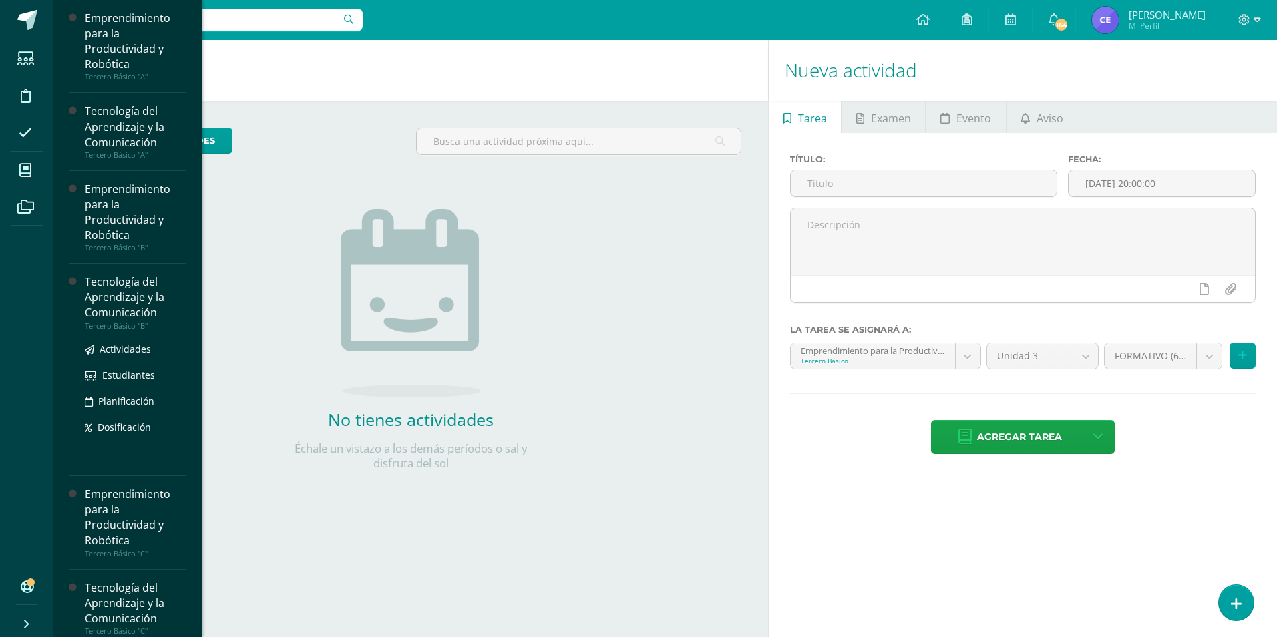
click at [108, 295] on div "Tecnología del Aprendizaje y la Comunicación" at bounding box center [136, 298] width 102 height 46
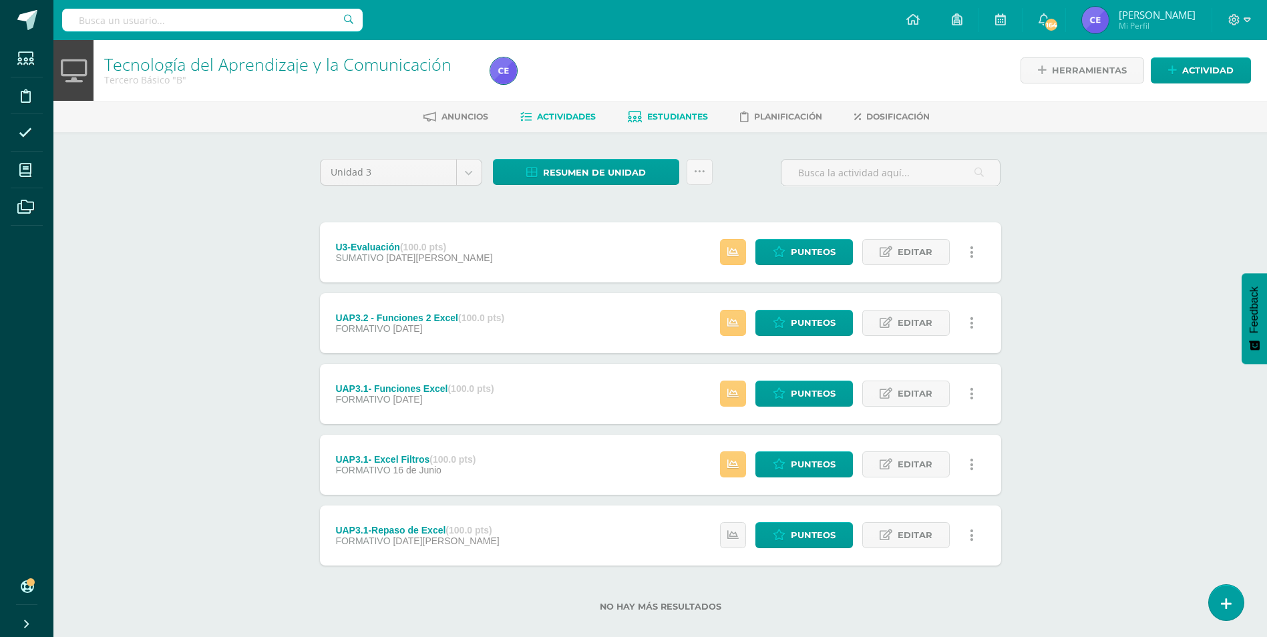
click at [663, 114] on span "Estudiantes" at bounding box center [677, 117] width 61 height 10
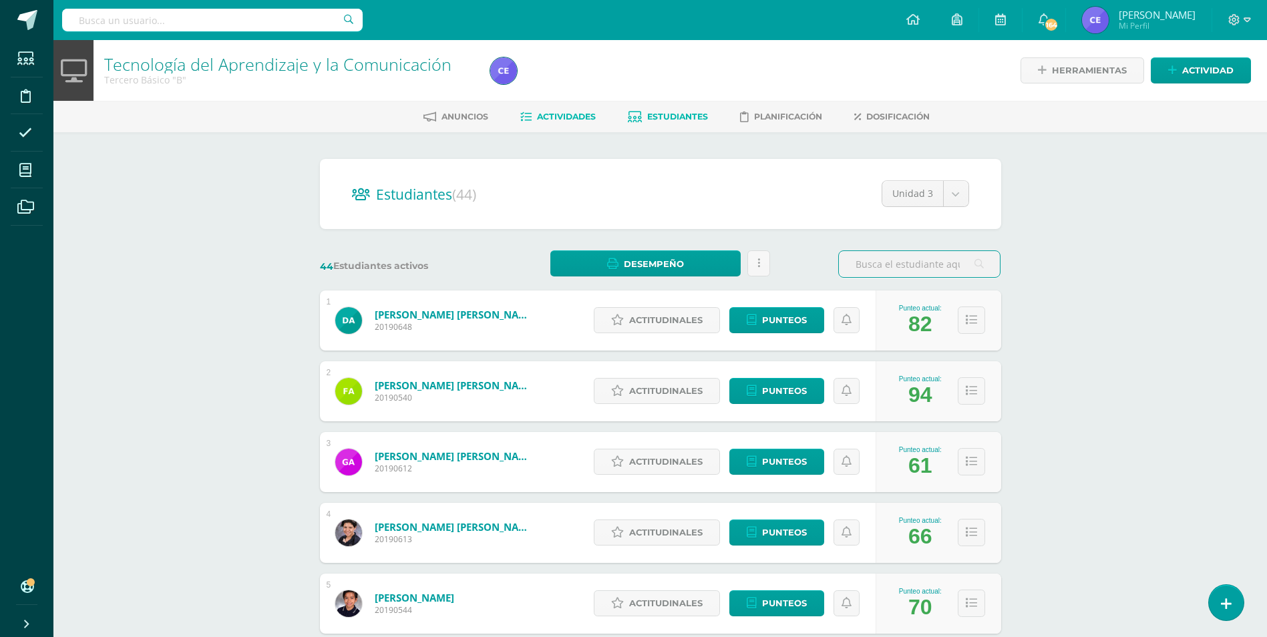
click at [558, 117] on span "Actividades" at bounding box center [566, 117] width 59 height 10
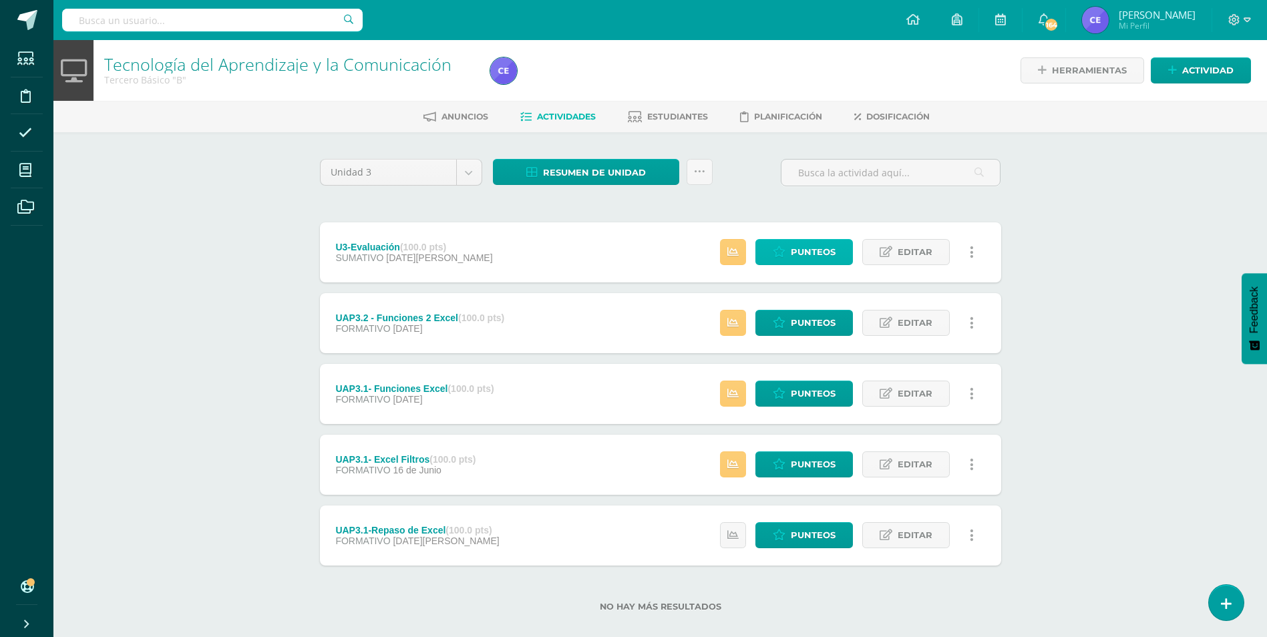
click at [806, 256] on span "Punteos" at bounding box center [813, 252] width 45 height 25
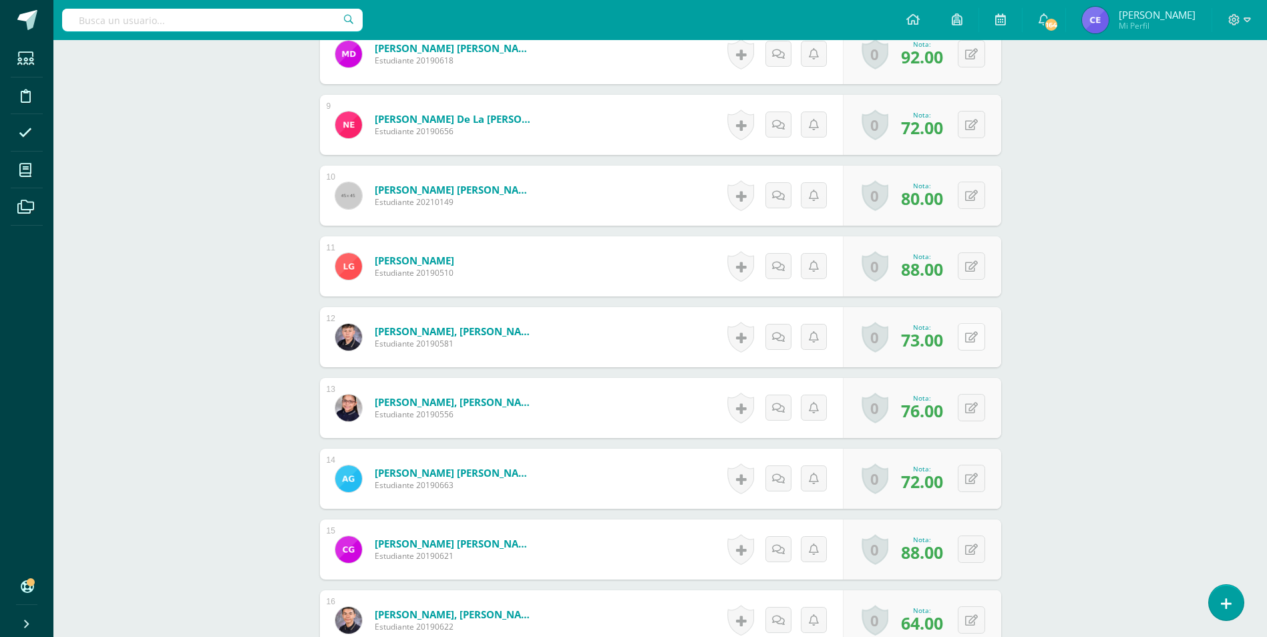
scroll to position [990, 0]
click at [969, 343] on button at bounding box center [971, 336] width 27 height 27
click at [948, 349] on link at bounding box center [945, 341] width 27 height 27
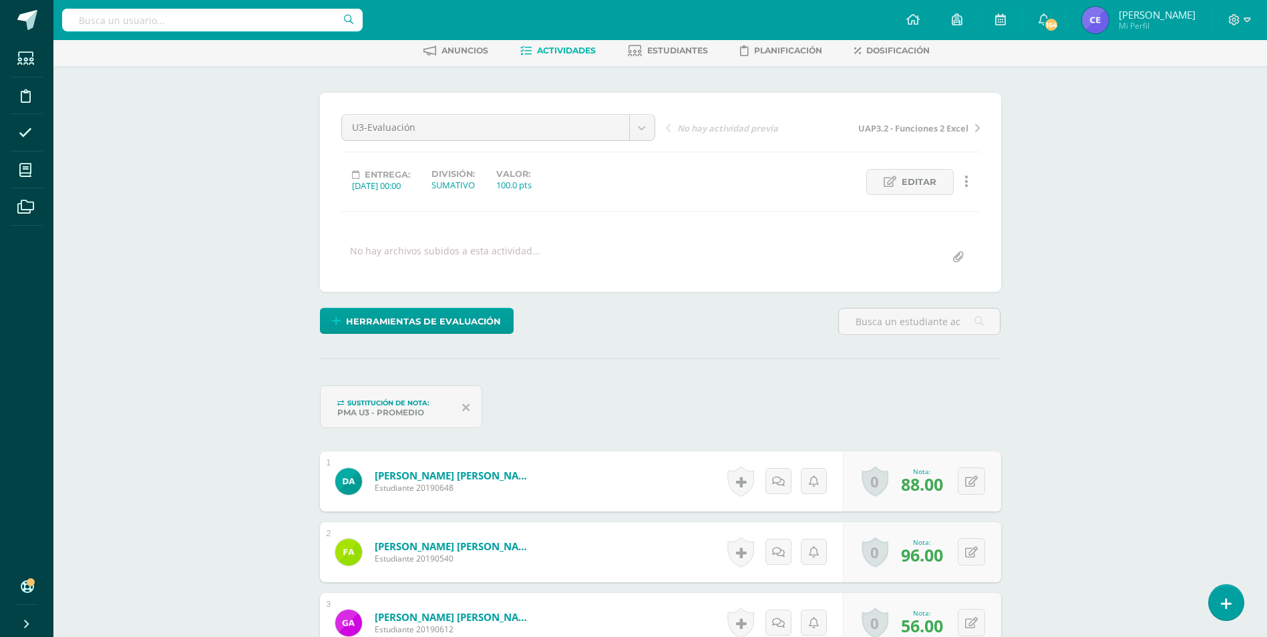
scroll to position [0, 0]
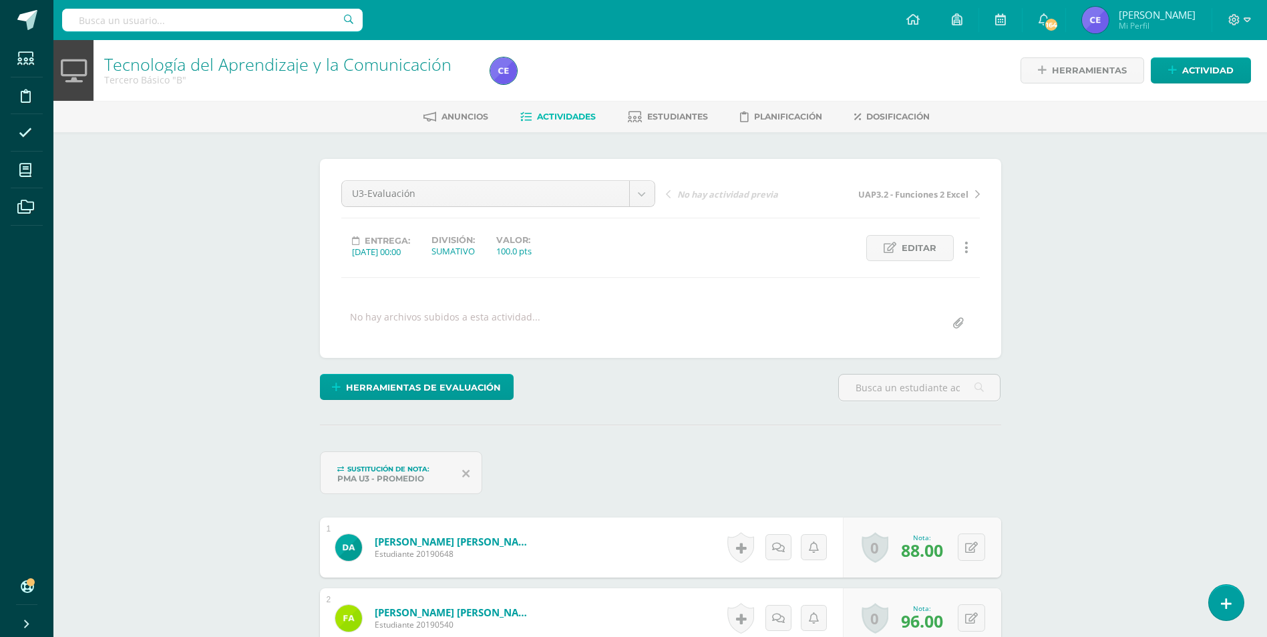
click at [554, 106] on li "Actividades" at bounding box center [557, 117] width 75 height 22
click at [666, 109] on link "Estudiantes" at bounding box center [668, 116] width 80 height 21
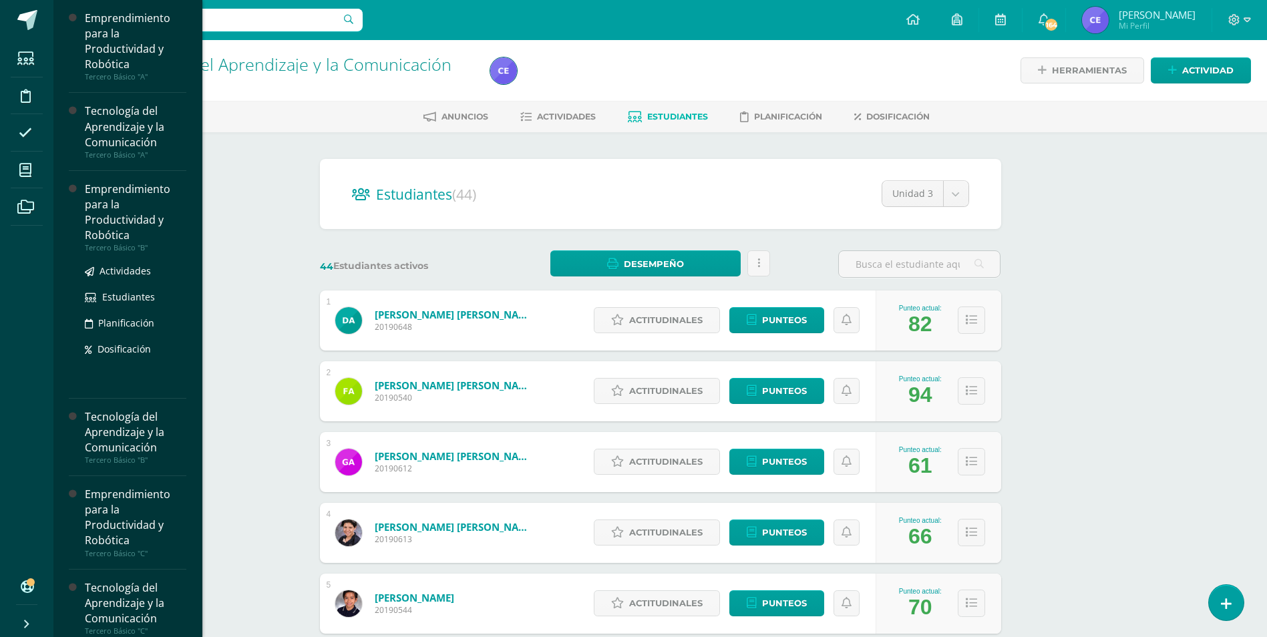
click at [110, 206] on div "Emprendimiento para la Productividad y Robótica" at bounding box center [136, 212] width 102 height 61
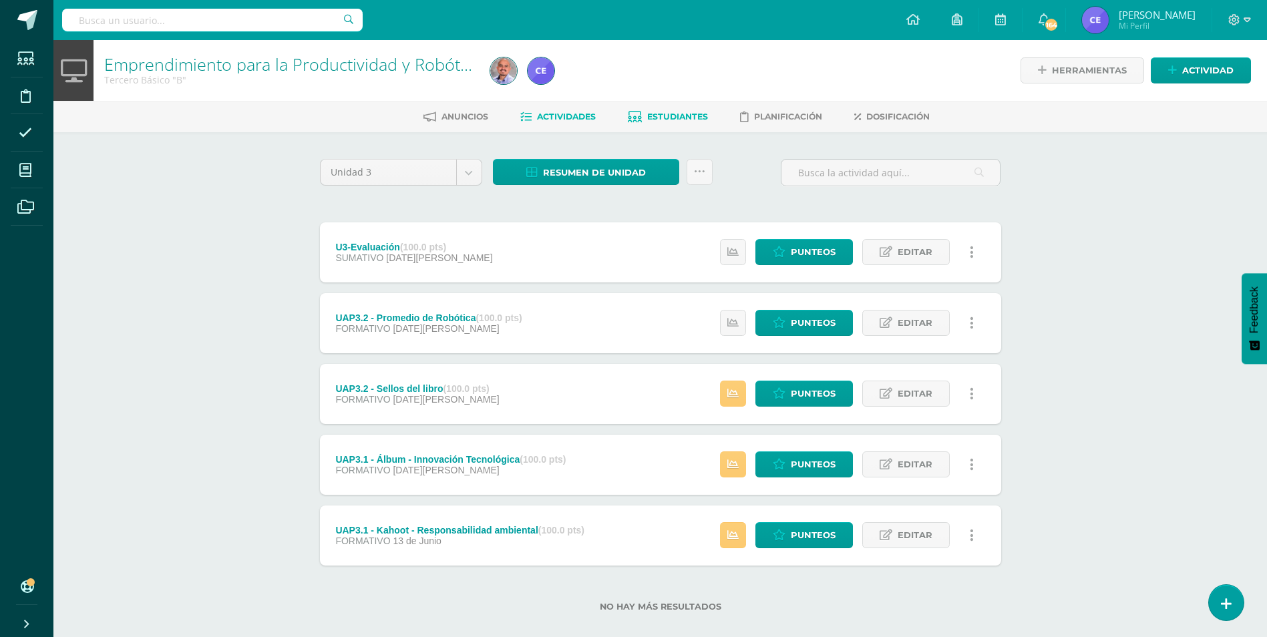
click at [667, 116] on span "Estudiantes" at bounding box center [677, 117] width 61 height 10
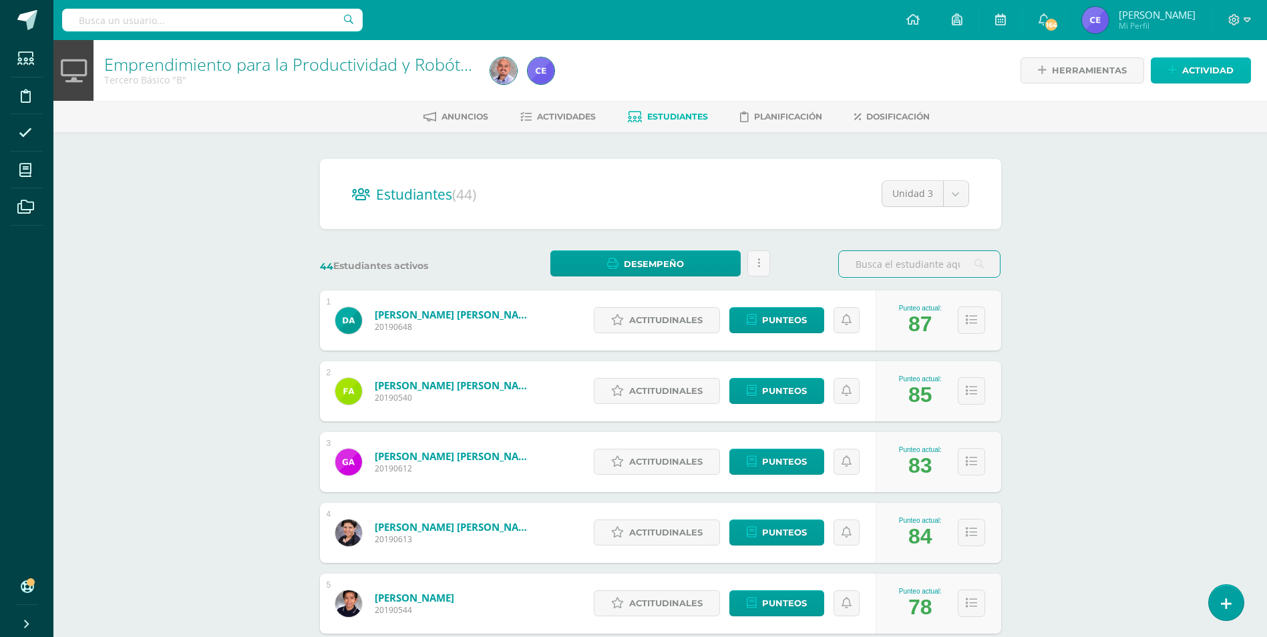
click at [1201, 67] on span "Actividad" at bounding box center [1207, 70] width 51 height 25
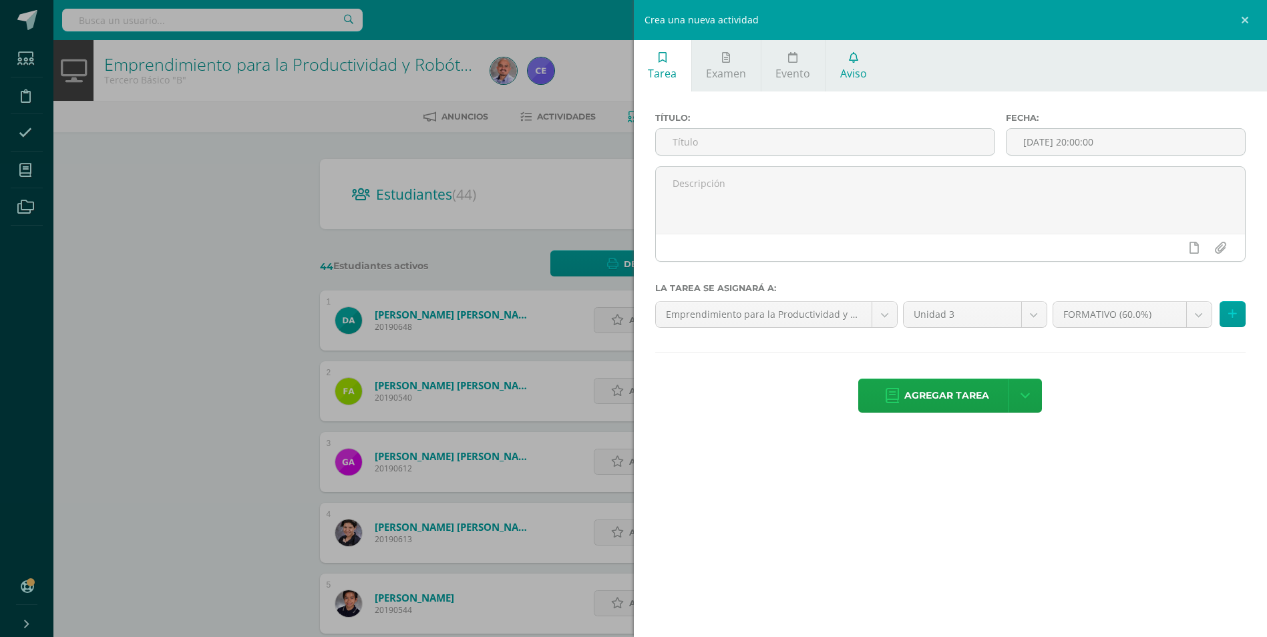
click at [848, 71] on span "Aviso" at bounding box center [853, 73] width 27 height 15
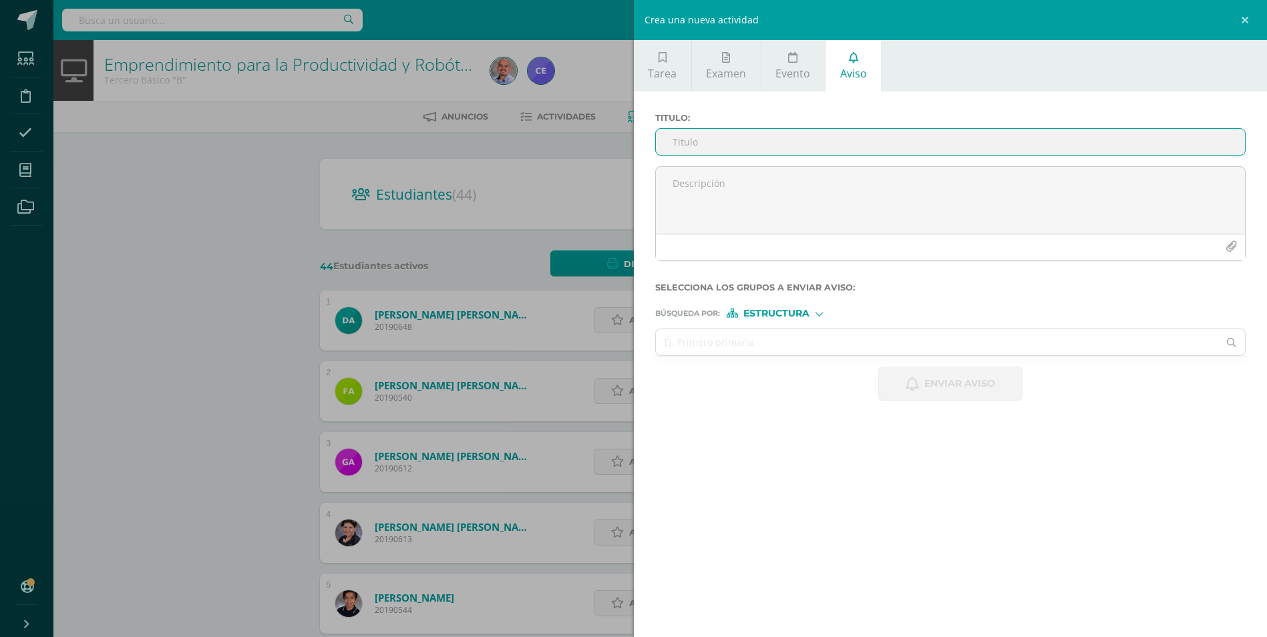
click at [728, 143] on input "Titulo :" at bounding box center [951, 142] width 590 height 26
type input "Tecnología"
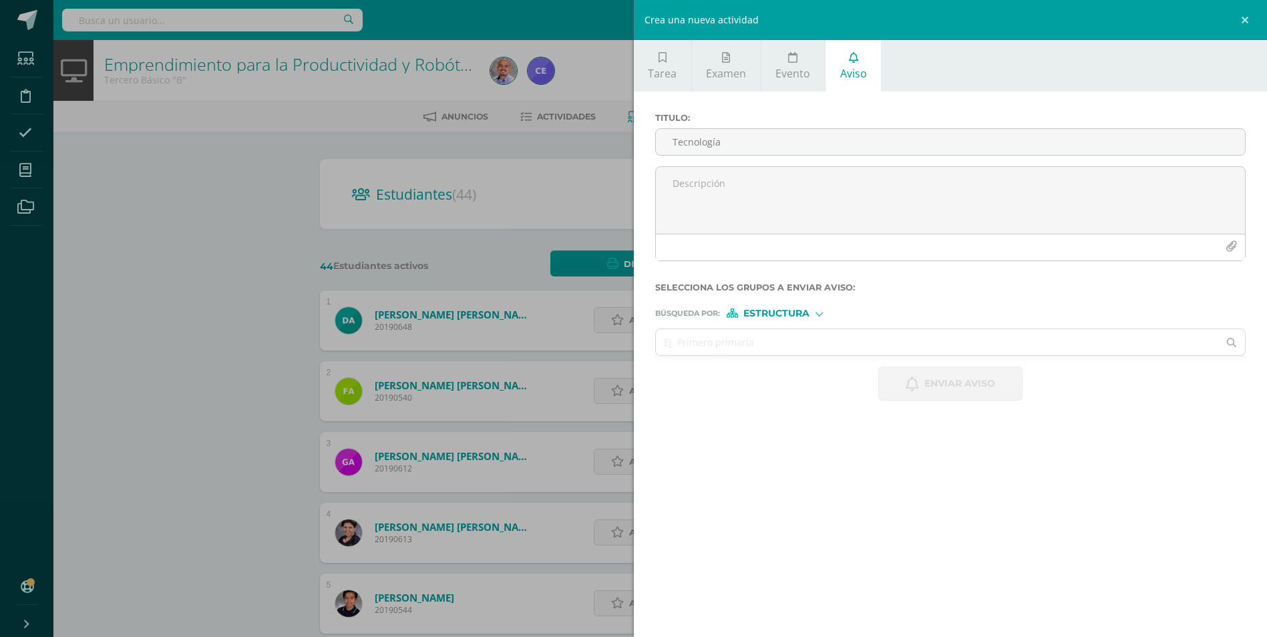
click at [791, 317] on span "Estructura" at bounding box center [776, 313] width 66 height 7
click at [795, 345] on span "Persona" at bounding box center [781, 348] width 48 height 7
click at [717, 344] on input "text" at bounding box center [937, 342] width 563 height 26
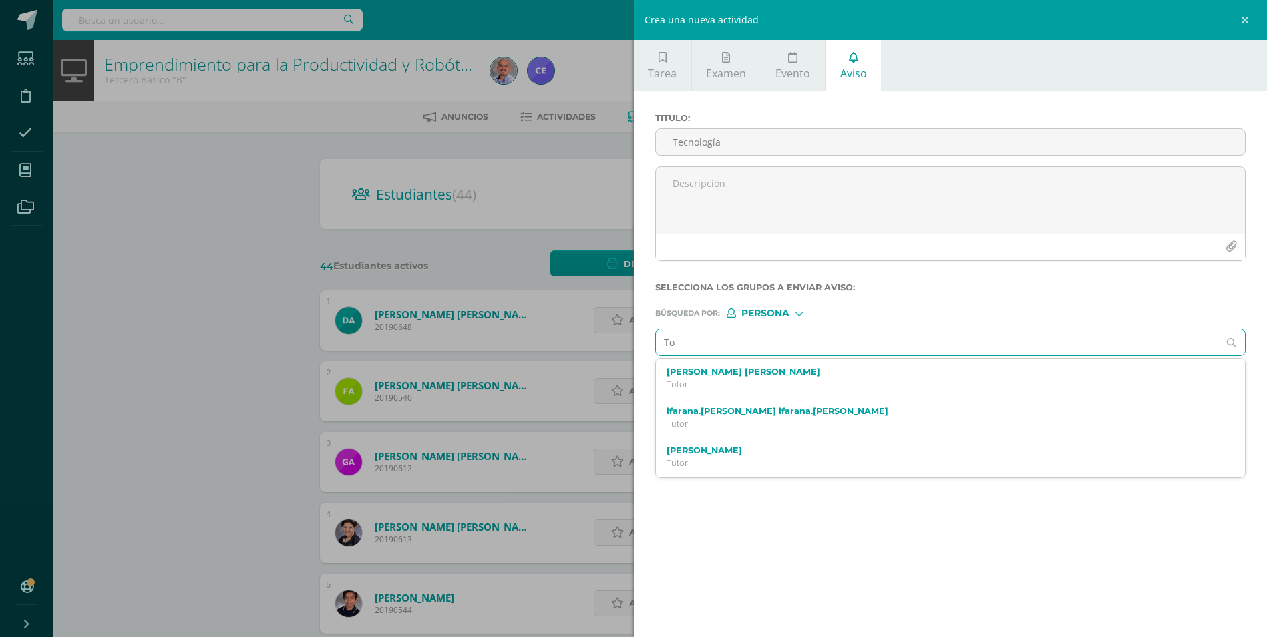
type input "T"
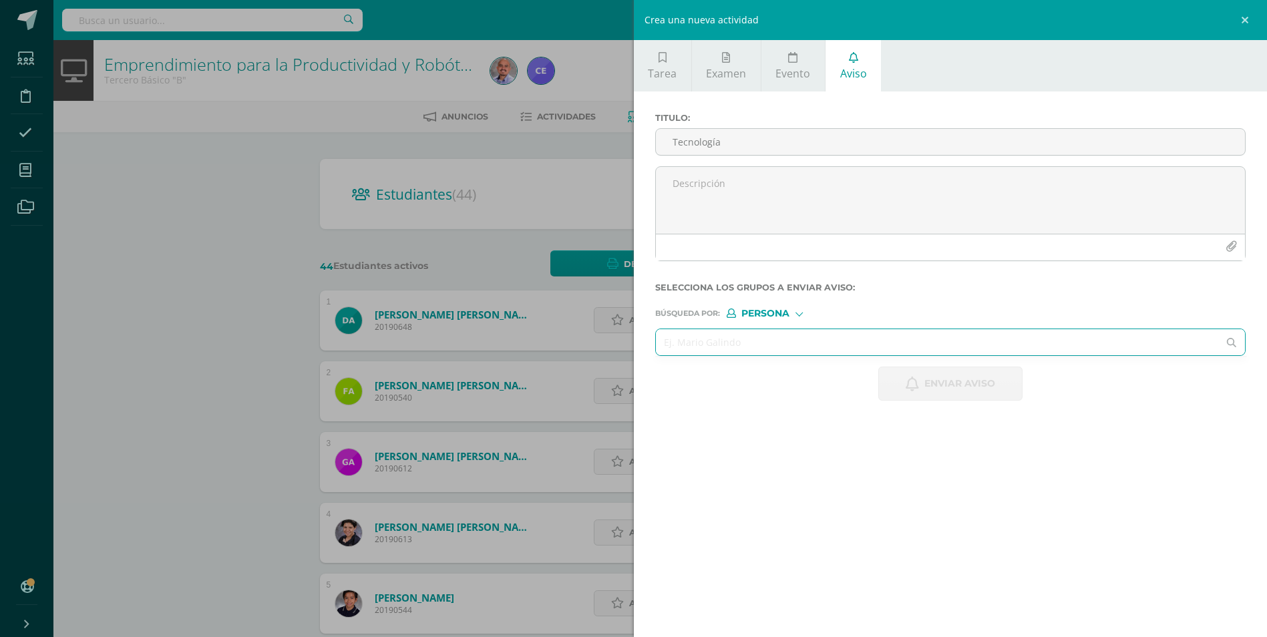
click at [722, 343] on input "text" at bounding box center [937, 342] width 563 height 26
paste input "[PERSON_NAME] [PERSON_NAME]"
type input "[PERSON_NAME] [PERSON_NAME]"
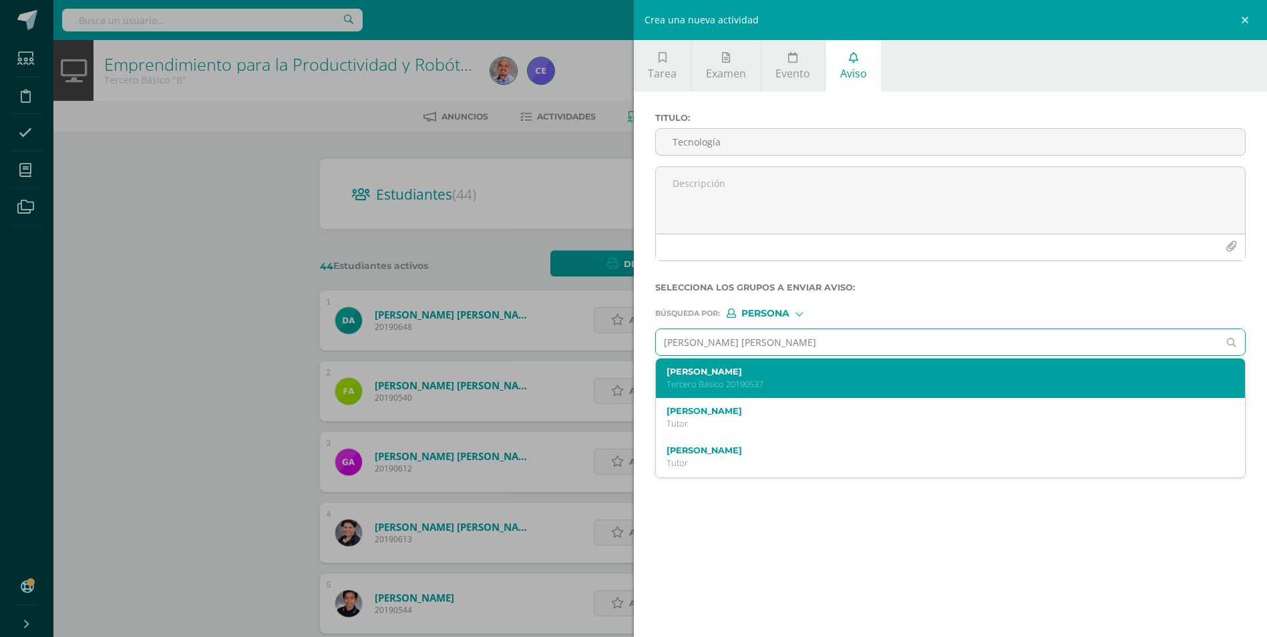
click at [796, 371] on label "Eduardo Alexander Urrutia Toscano" at bounding box center [938, 372] width 542 height 10
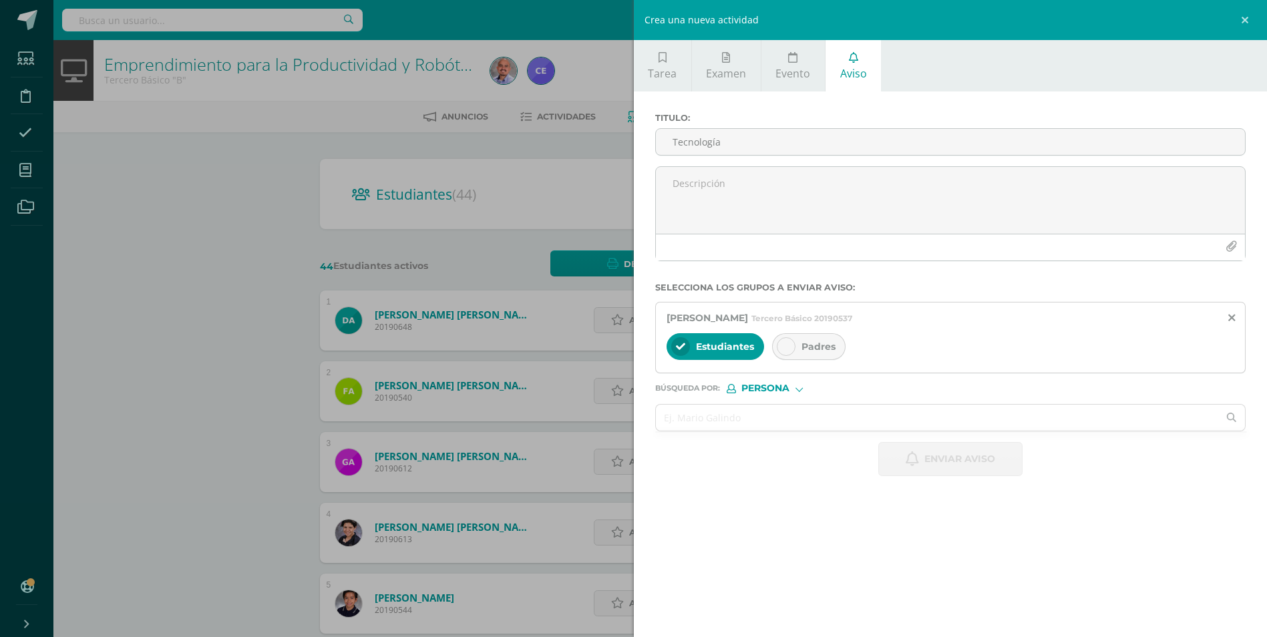
click at [795, 345] on div "Padres" at bounding box center [808, 346] width 73 height 27
click at [739, 419] on input "text" at bounding box center [937, 418] width 563 height 26
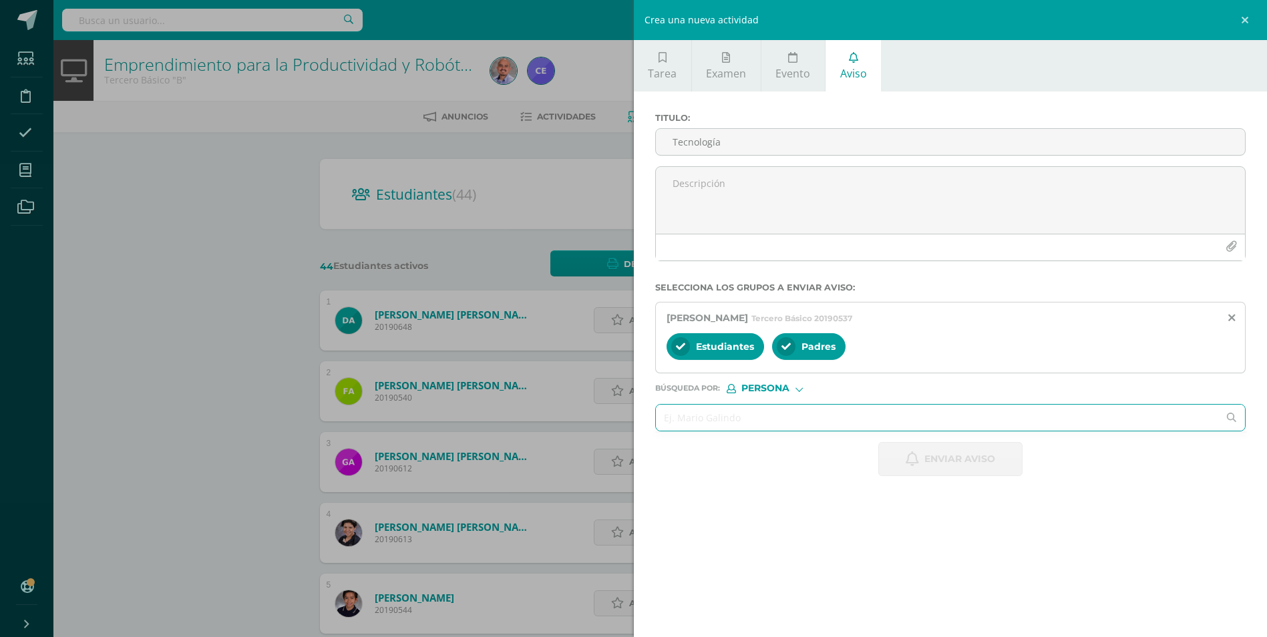
paste input "[PERSON_NAME] [PERSON_NAME]"
type input "[PERSON_NAME] [PERSON_NAME]"
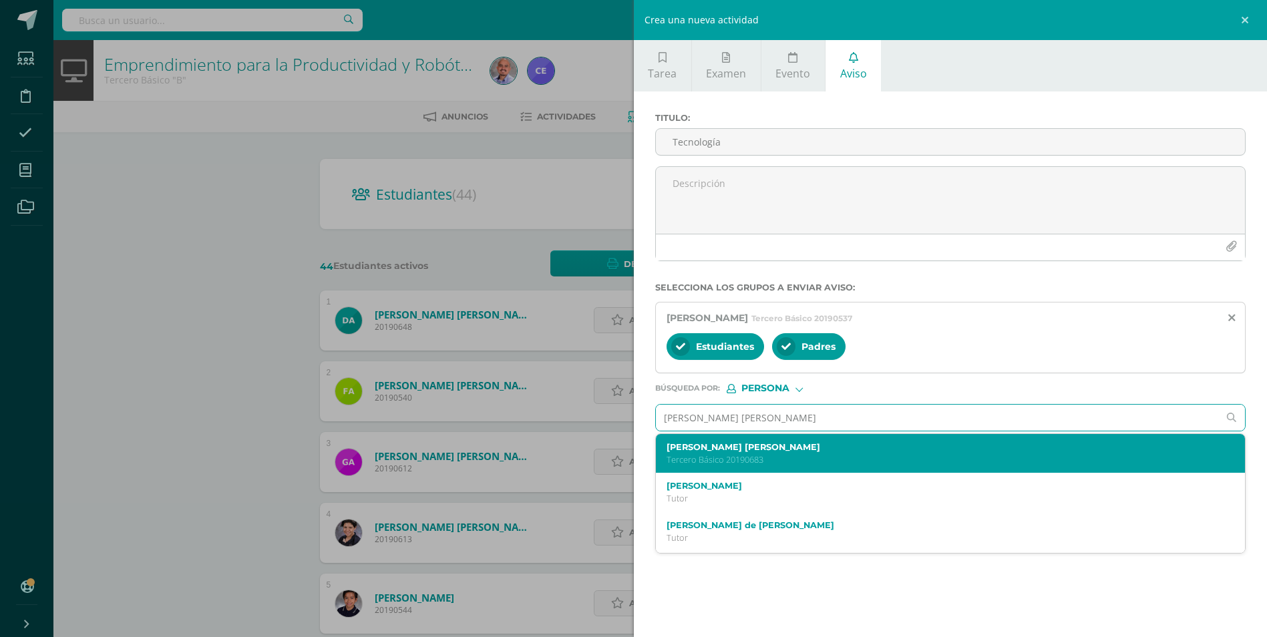
click at [791, 446] on label "María Reneé del Pilar Ventura Castillo" at bounding box center [938, 447] width 542 height 10
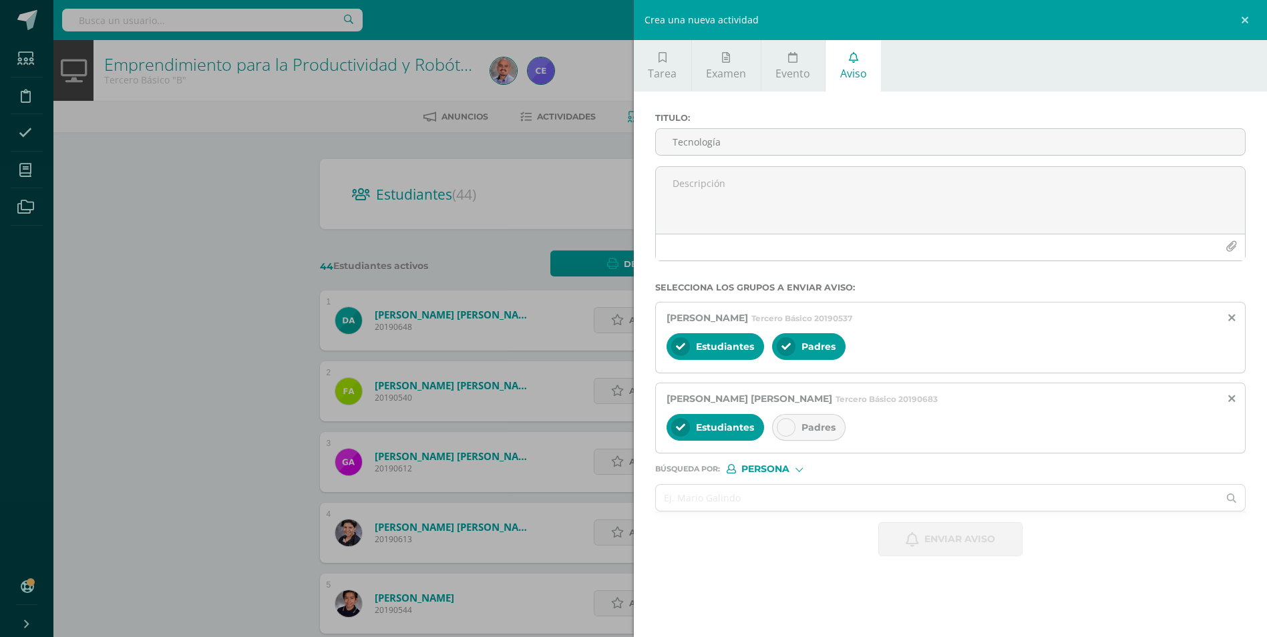
click at [788, 427] on icon at bounding box center [785, 427] width 9 height 9
click at [751, 494] on input "text" at bounding box center [937, 498] width 563 height 26
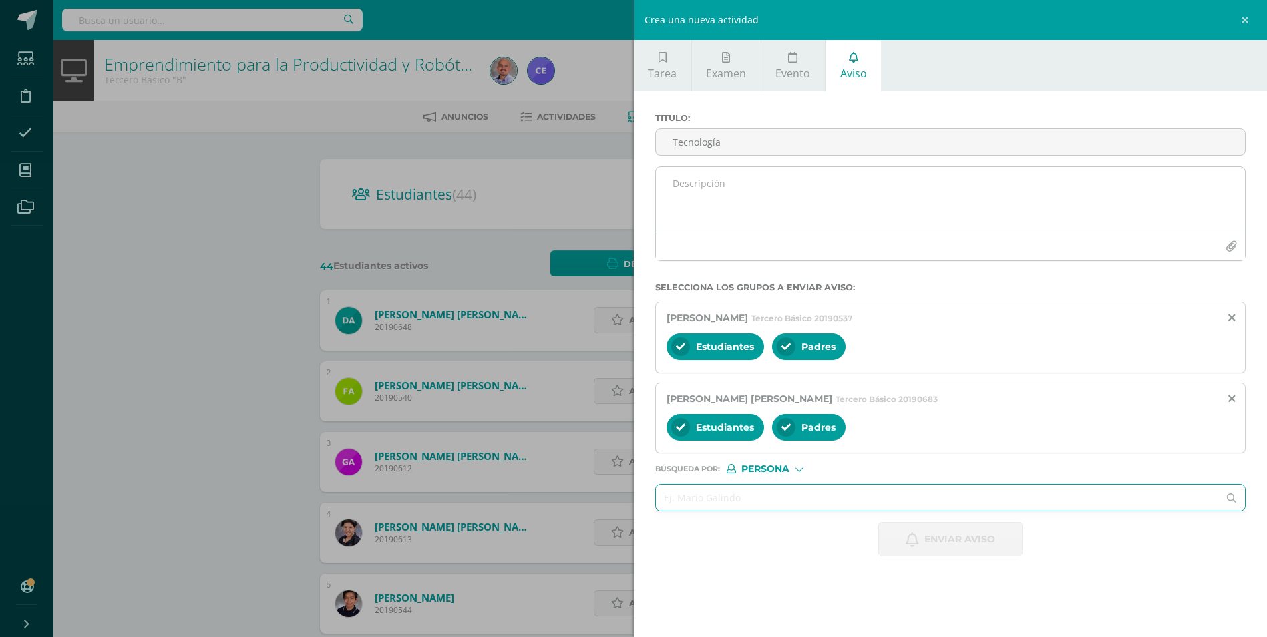
click at [736, 211] on textarea at bounding box center [951, 200] width 590 height 67
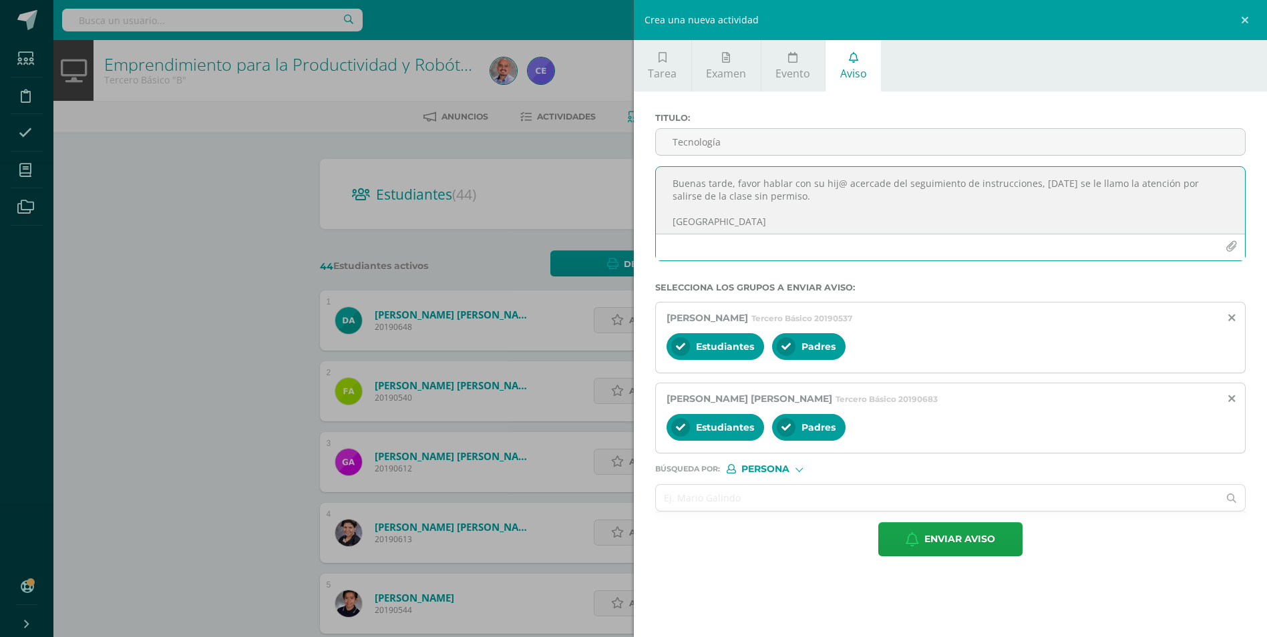
type textarea "Buenas tarde, favor hablar con su hij@ acercade del seguimiento de instruccione…"
click at [737, 497] on input "text" at bounding box center [937, 498] width 563 height 26
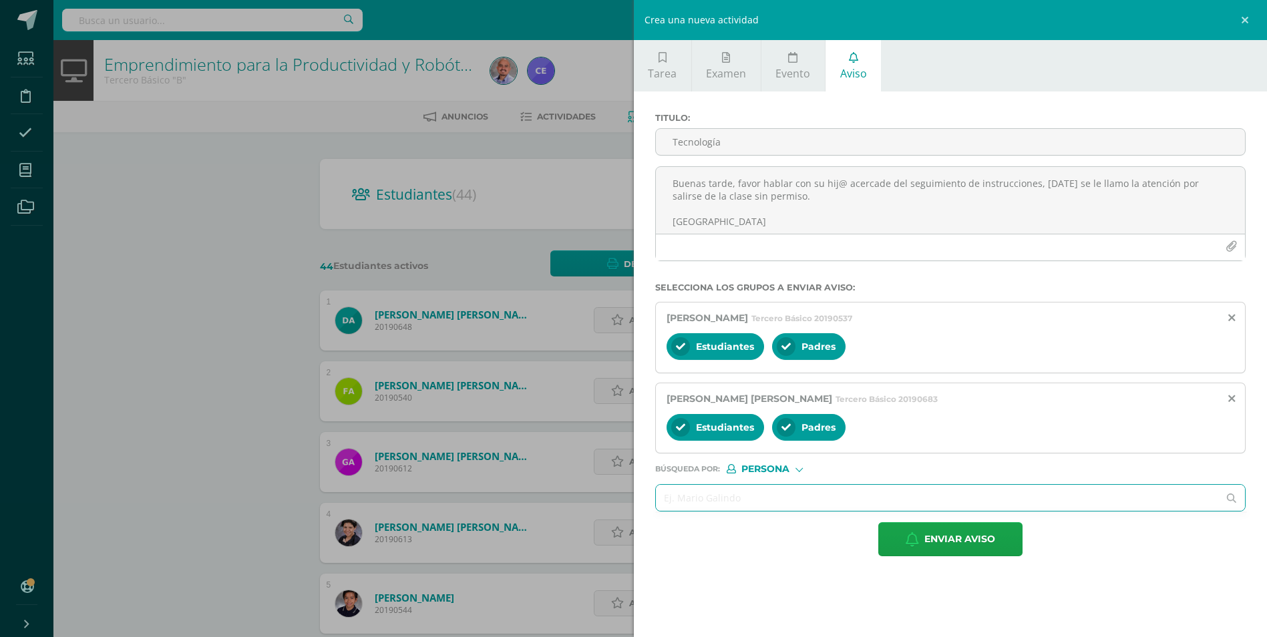
paste input "[PERSON_NAME] [PERSON_NAME]"
type input "[PERSON_NAME] [PERSON_NAME]"
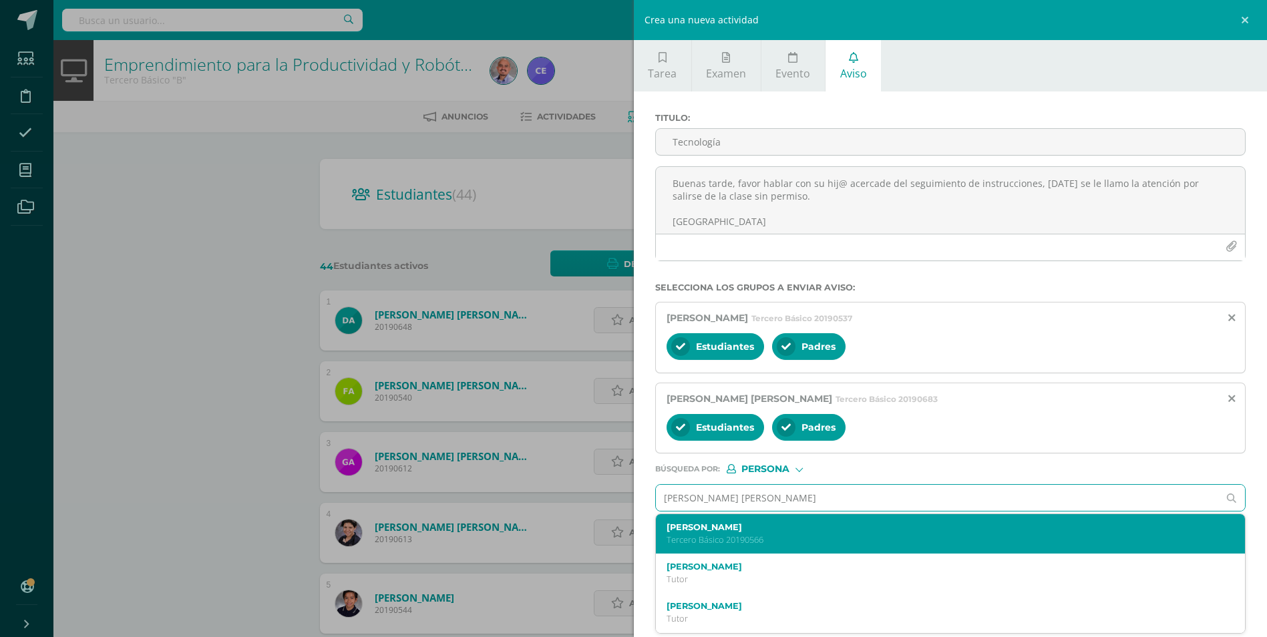
click at [747, 529] on label "Javier Sebastian Pérez Donado" at bounding box center [938, 527] width 542 height 10
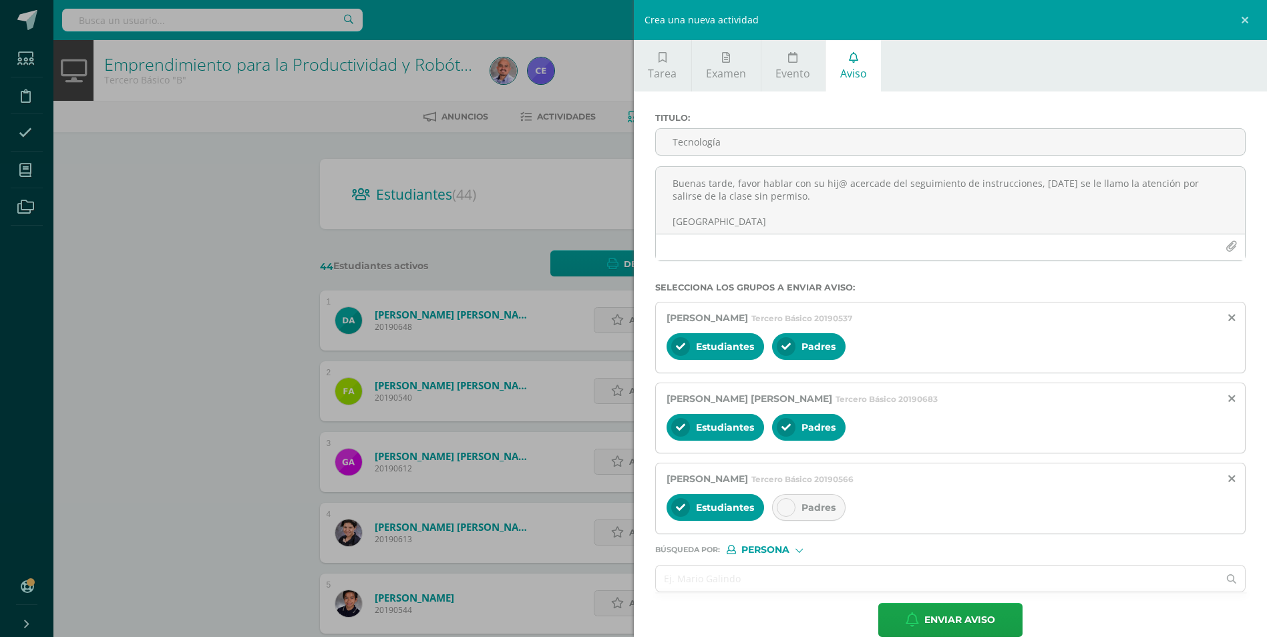
click at [787, 499] on div at bounding box center [786, 507] width 19 height 19
click at [784, 581] on input "text" at bounding box center [937, 579] width 563 height 26
paste input "[PERSON_NAME] [PERSON_NAME]"
type input "[PERSON_NAME] [PERSON_NAME]"
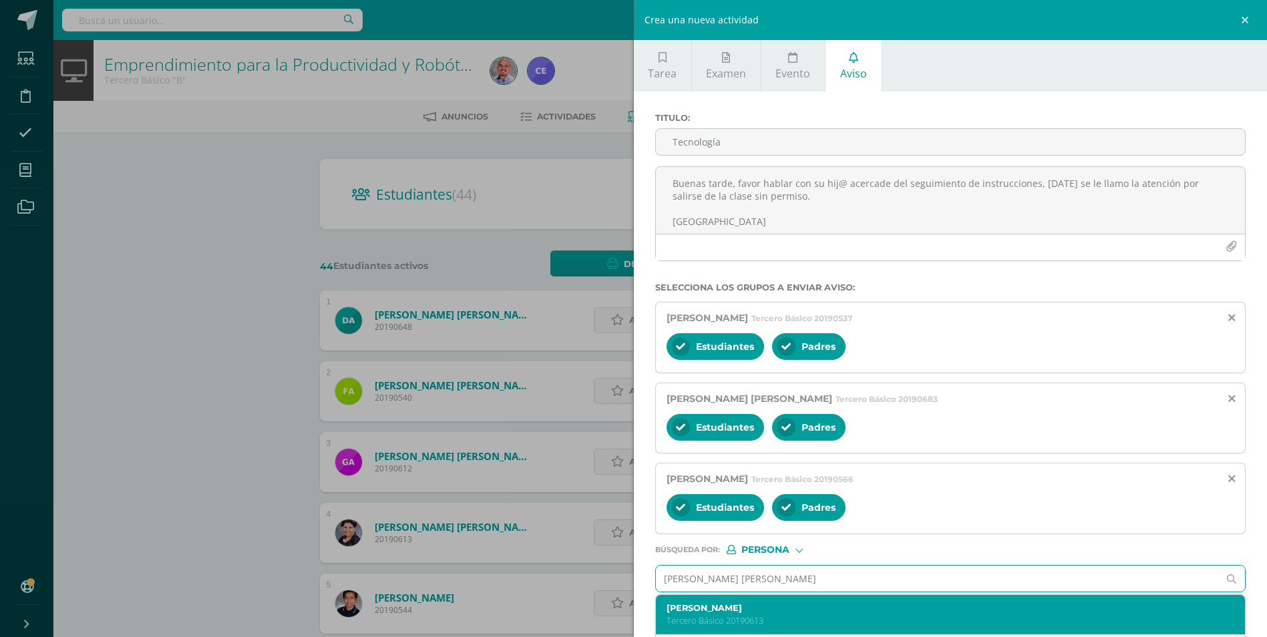
click at [756, 609] on label "Orestes Sebastián Alvarado Poroj" at bounding box center [938, 608] width 542 height 10
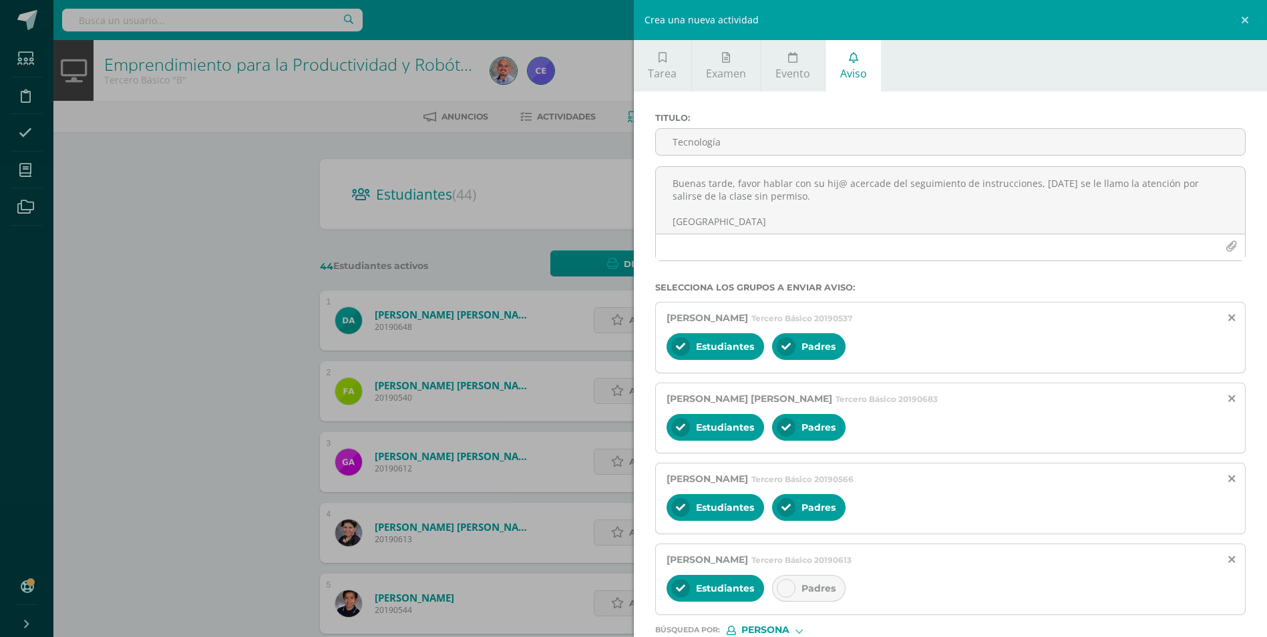
click at [783, 584] on icon at bounding box center [785, 588] width 9 height 9
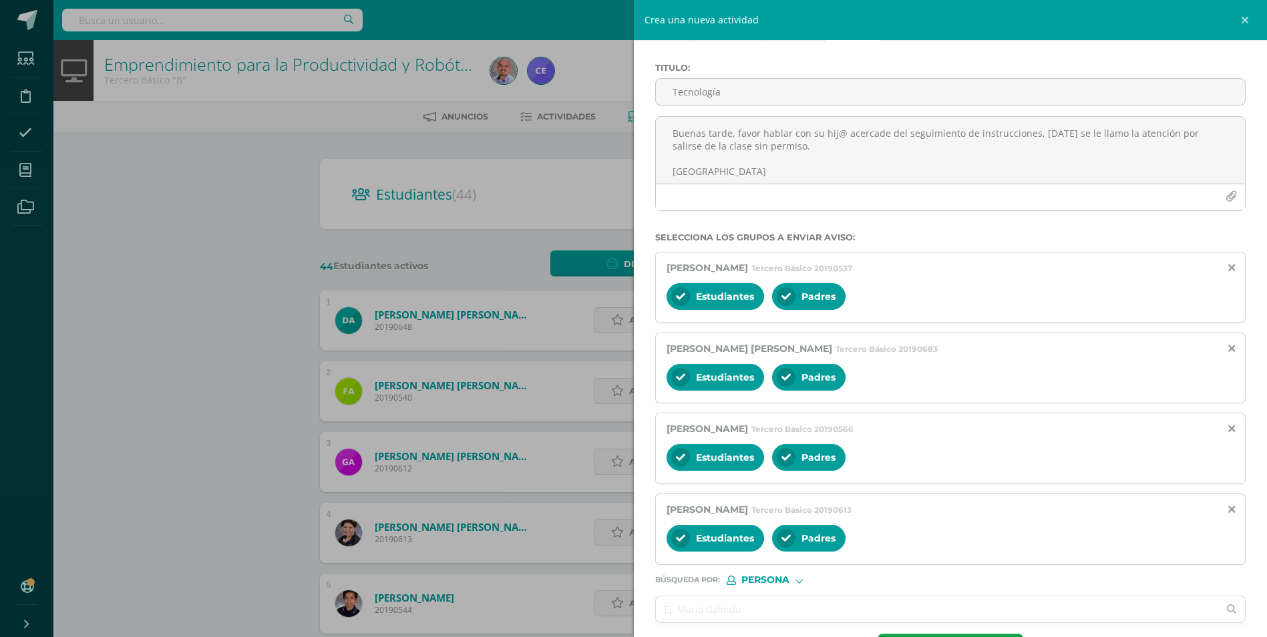
scroll to position [102, 0]
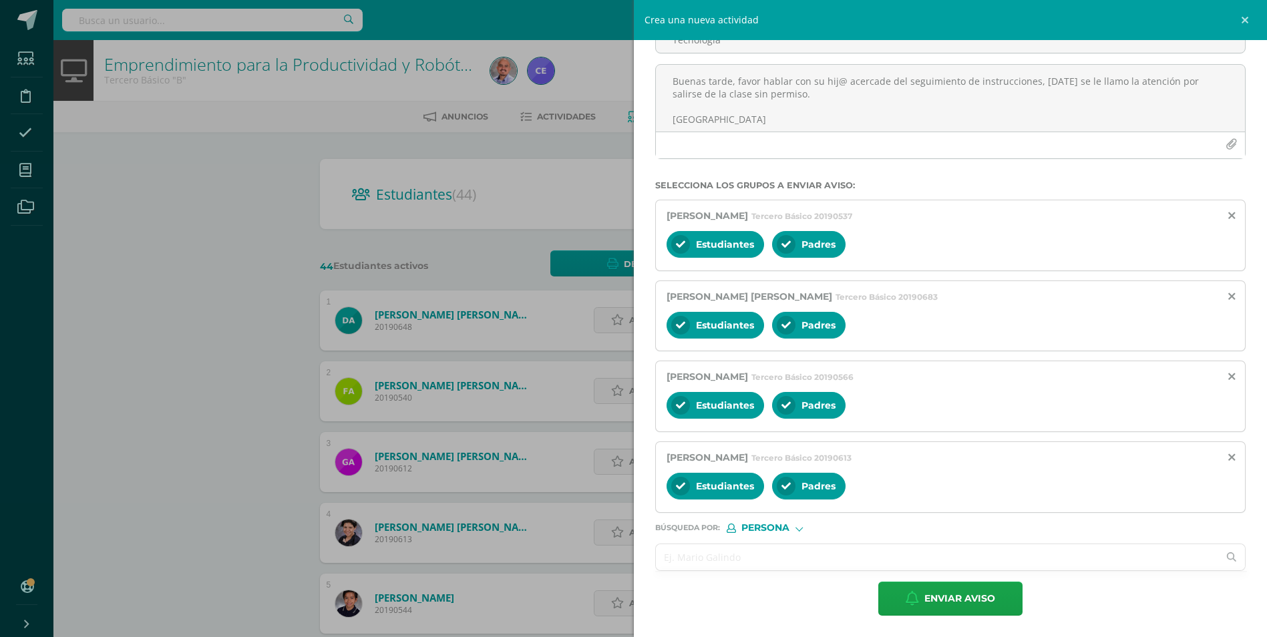
click at [720, 548] on input "text" at bounding box center [937, 557] width 563 height 26
paste input "[PERSON_NAME], [PERSON_NAME]"
type input "[PERSON_NAME], [PERSON_NAME]"
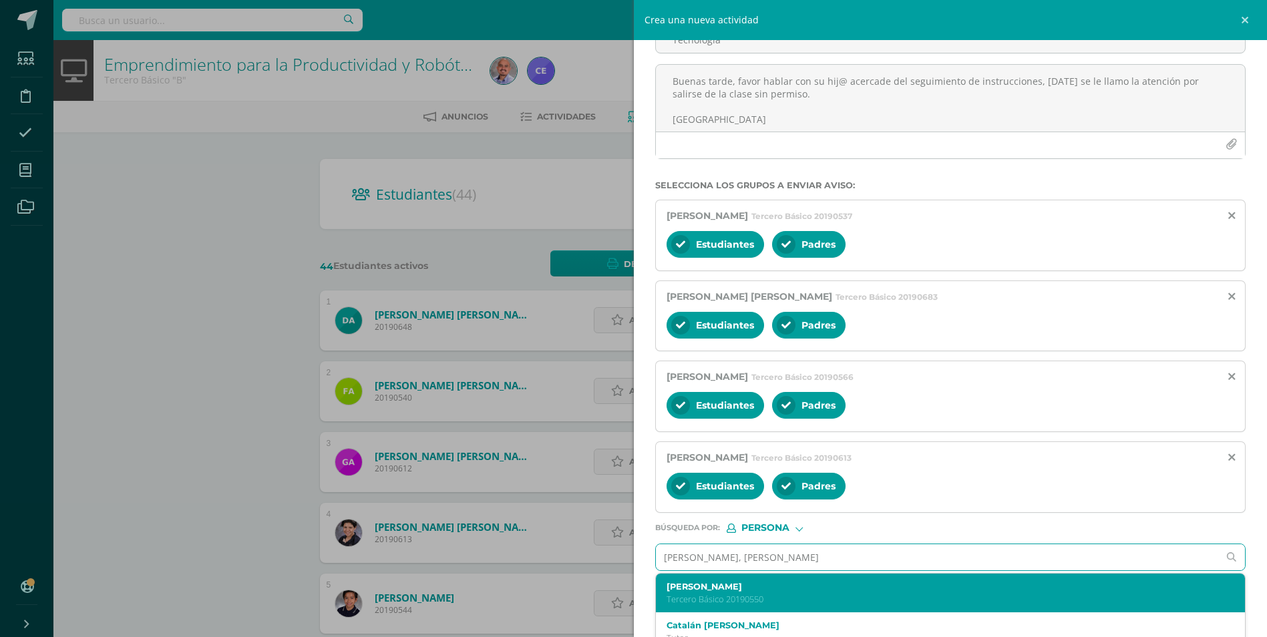
click at [764, 590] on label "Santiago Eduardo Catalán Castillo" at bounding box center [938, 587] width 542 height 10
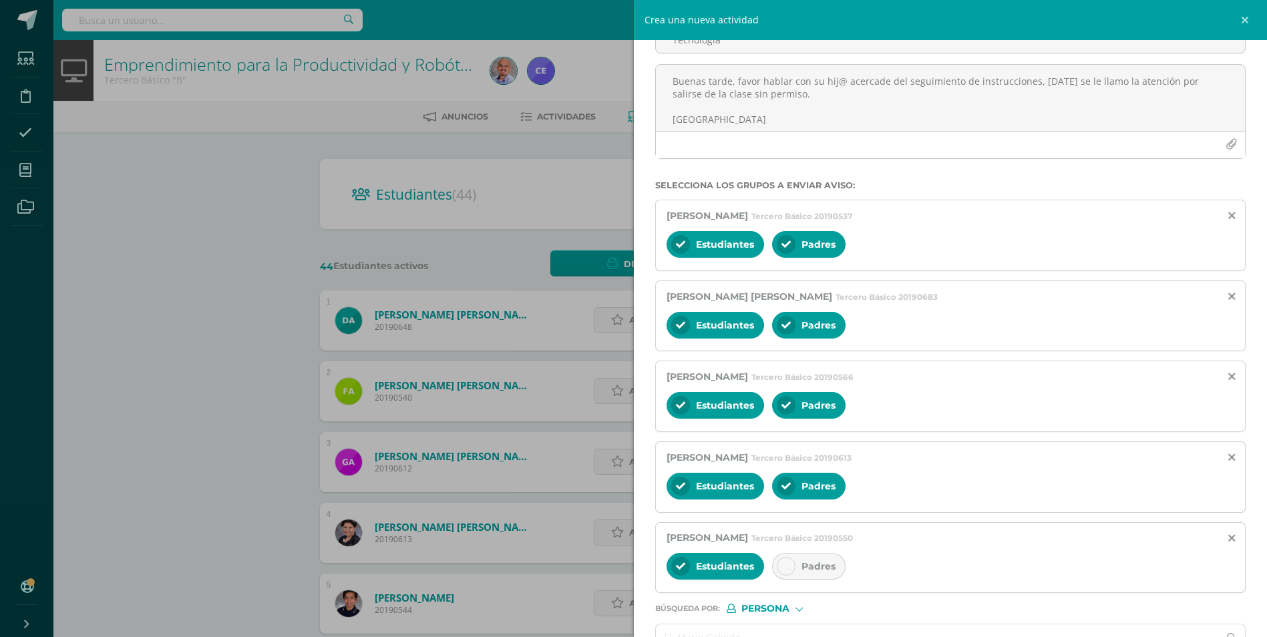
click at [785, 555] on div "Padres" at bounding box center [808, 566] width 73 height 27
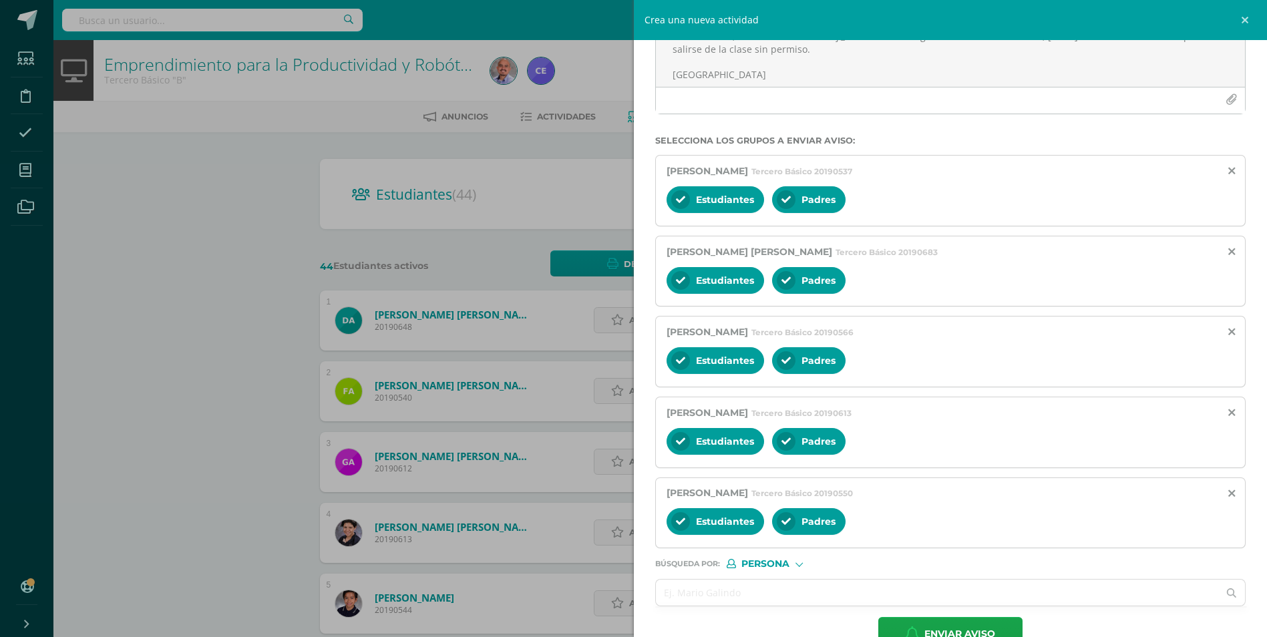
scroll to position [182, 0]
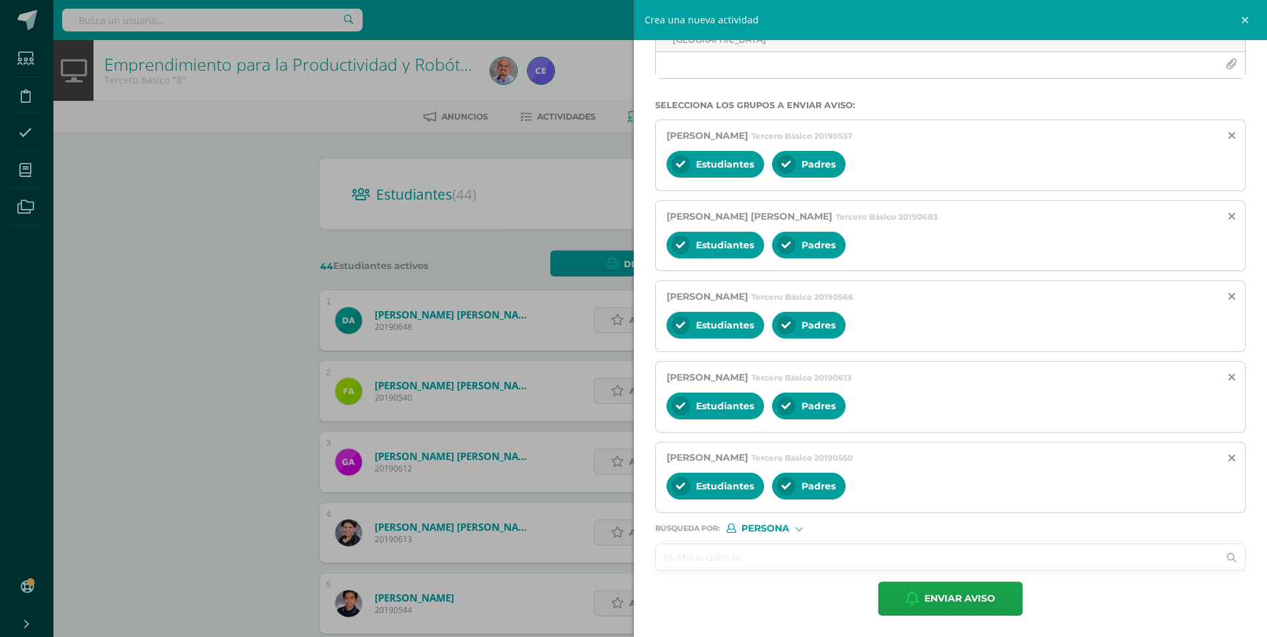
click at [750, 559] on input "text" at bounding box center [937, 557] width 563 height 26
paste input "[PERSON_NAME] [PERSON_NAME]"
type input "[PERSON_NAME] [PERSON_NAME]"
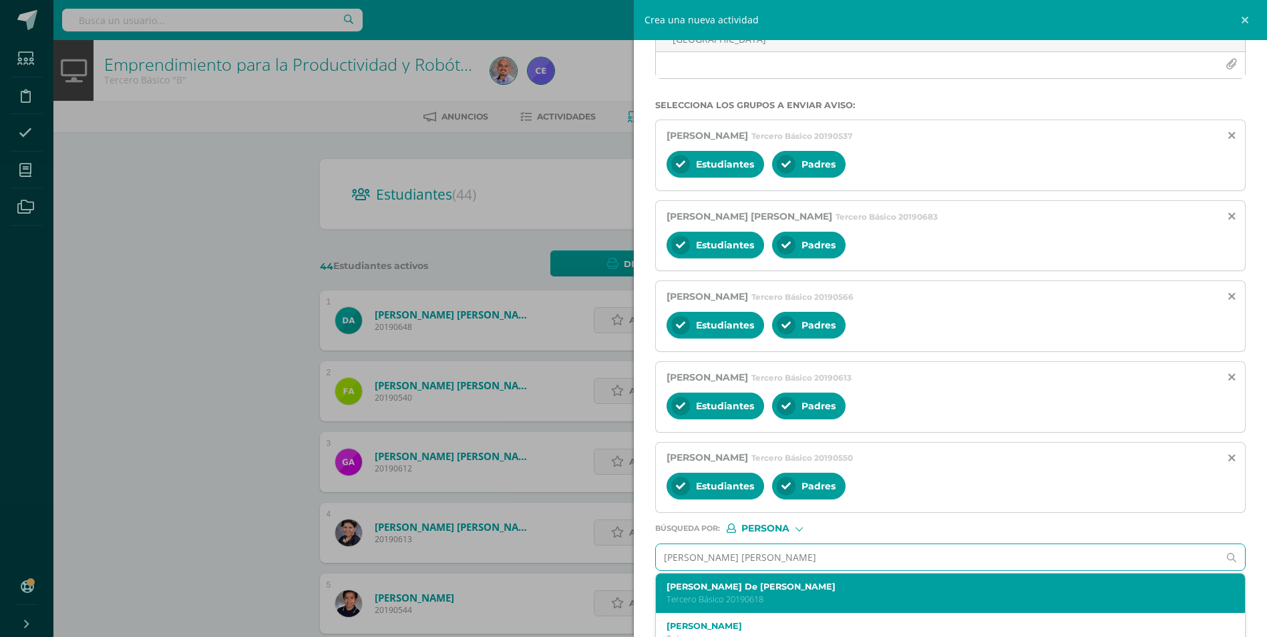
click at [757, 592] on div "María De Fátima Dávila Solares Tercero Básico 20190618" at bounding box center [938, 593] width 542 height 23
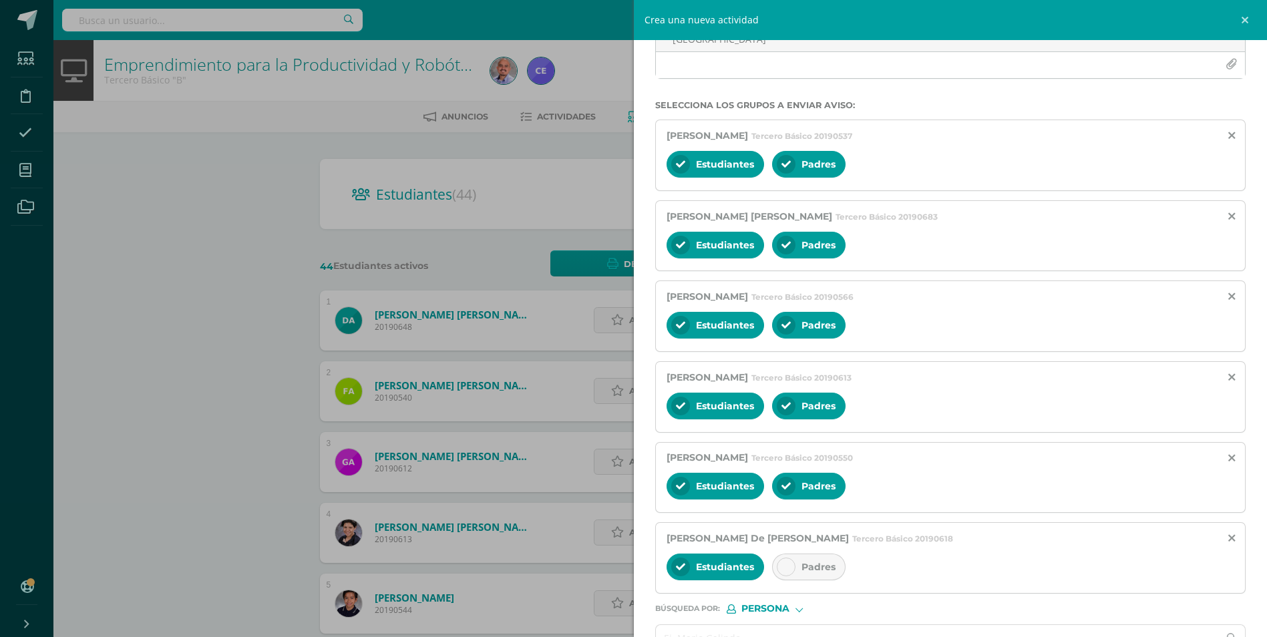
click at [788, 570] on icon at bounding box center [785, 566] width 9 height 9
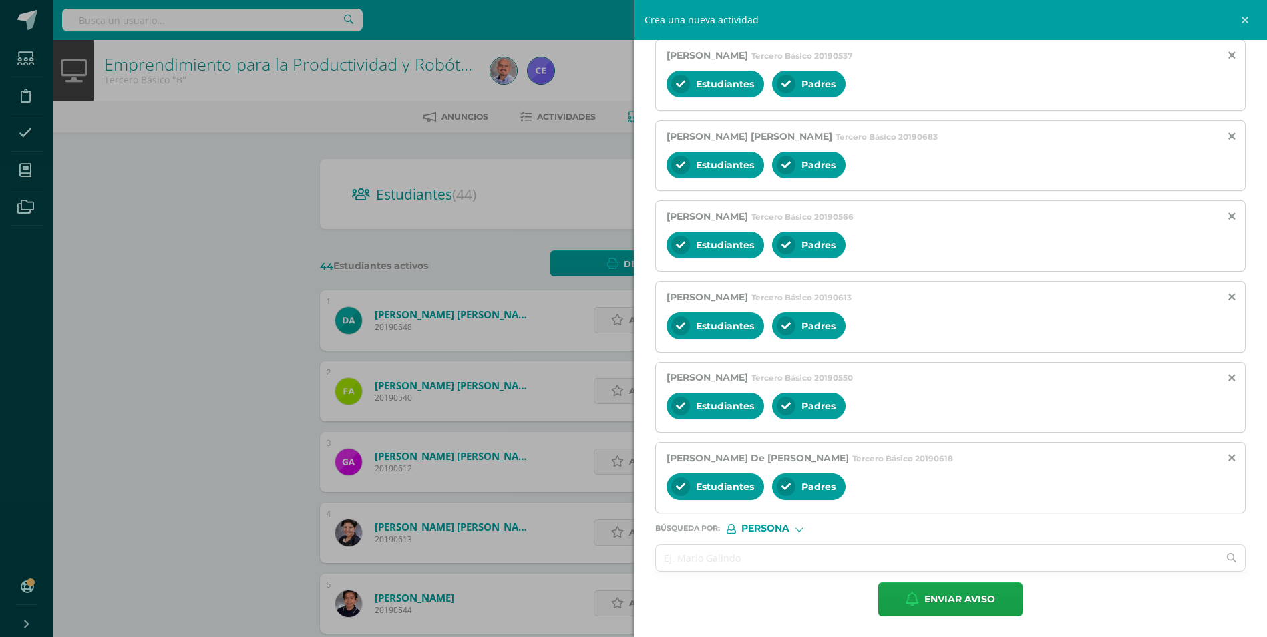
scroll to position [263, 0]
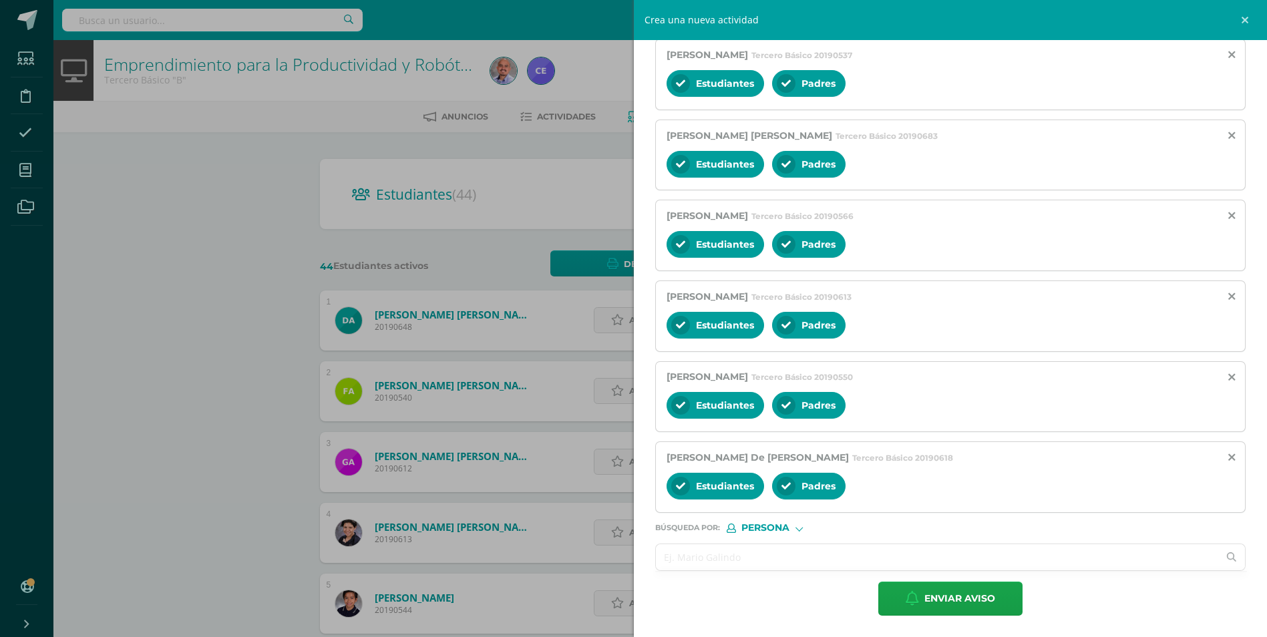
click at [723, 552] on input "text" at bounding box center [937, 557] width 563 height 26
paste input "[PERSON_NAME], [PERSON_NAME]"
type input "[PERSON_NAME], [PERSON_NAME]"
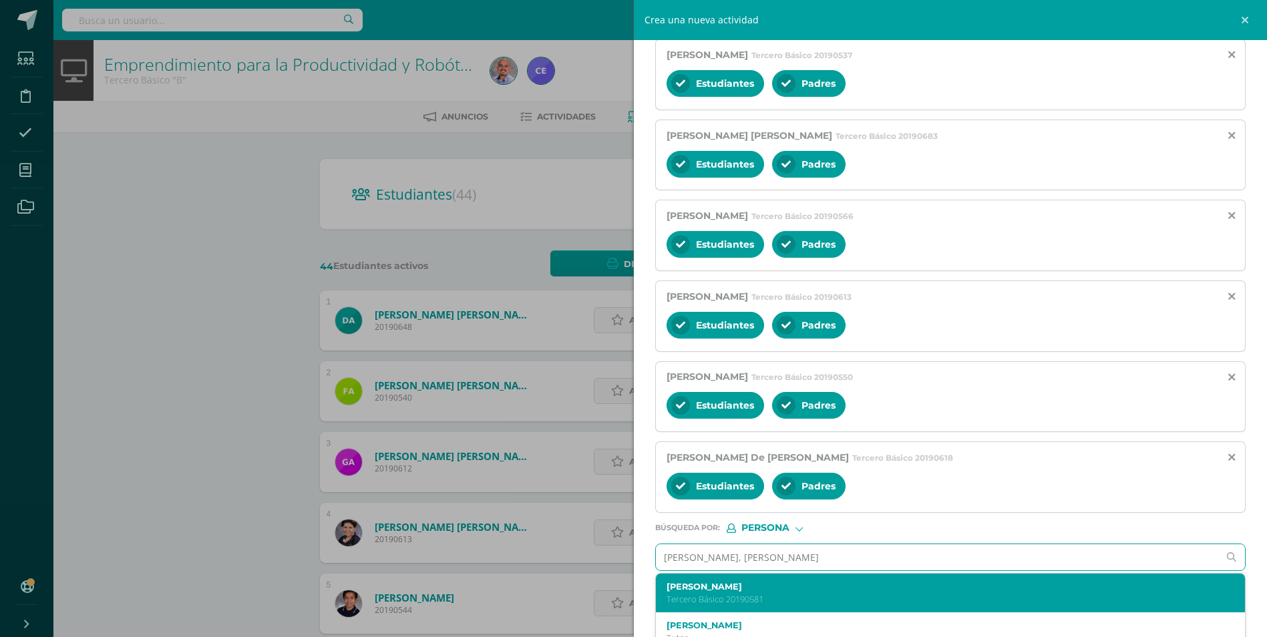
click at [745, 585] on label "Santiago Andreé García Alvarez" at bounding box center [938, 587] width 542 height 10
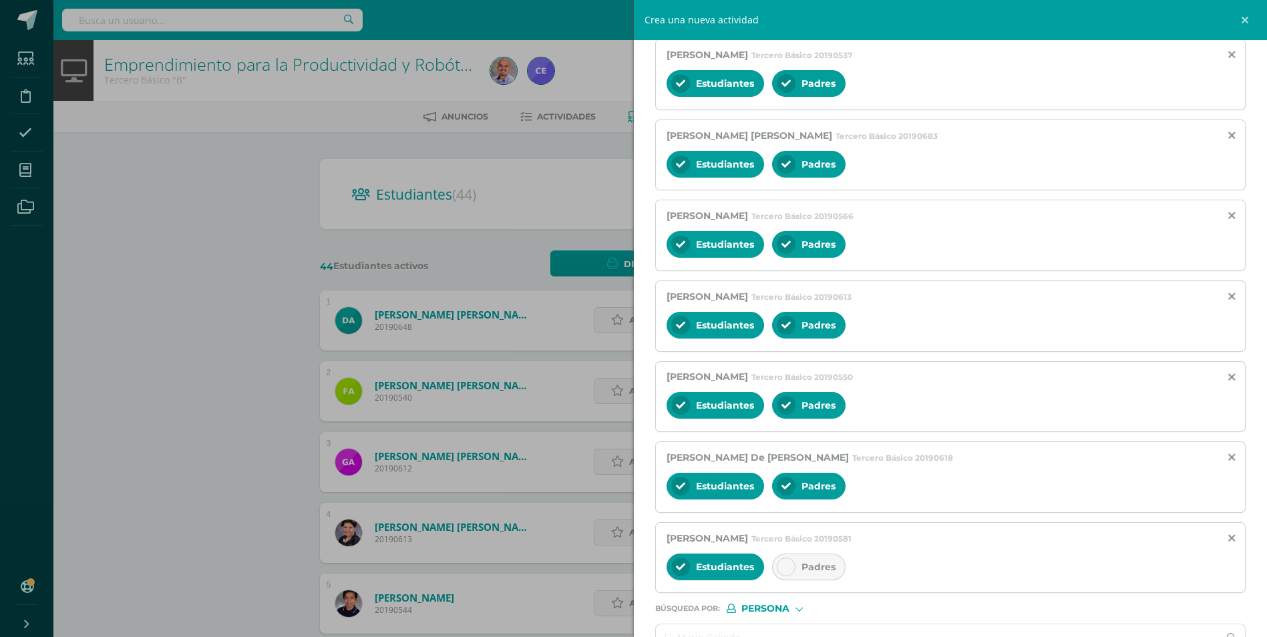
click at [785, 564] on icon at bounding box center [785, 566] width 9 height 9
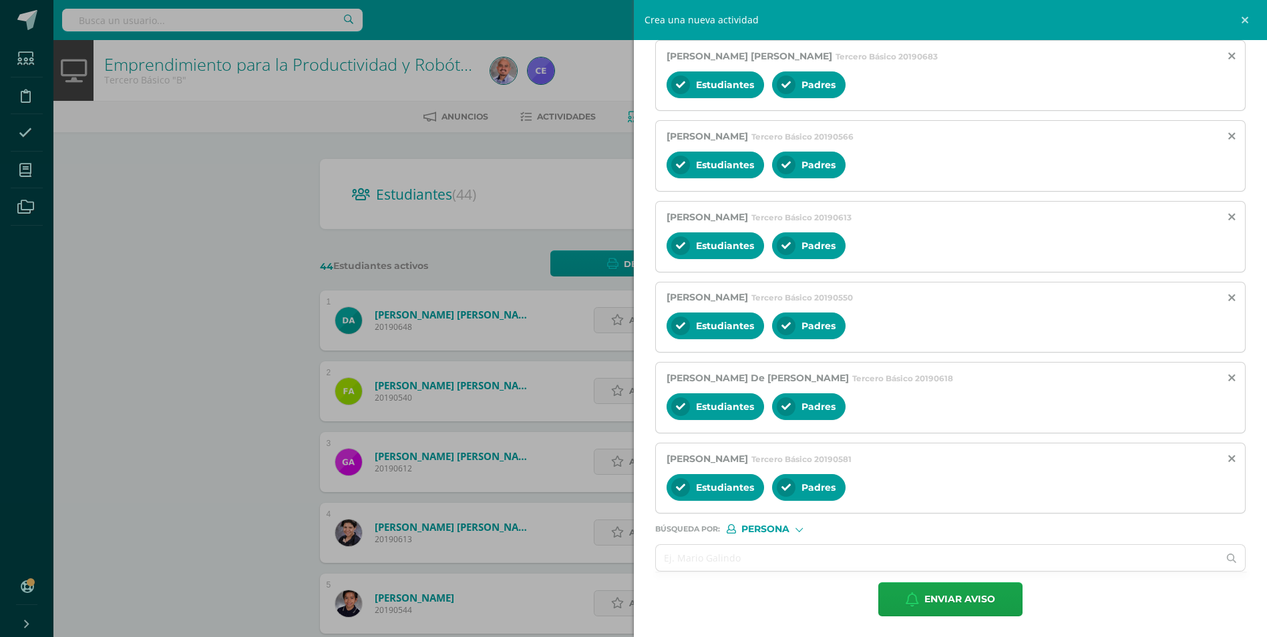
scroll to position [343, 0]
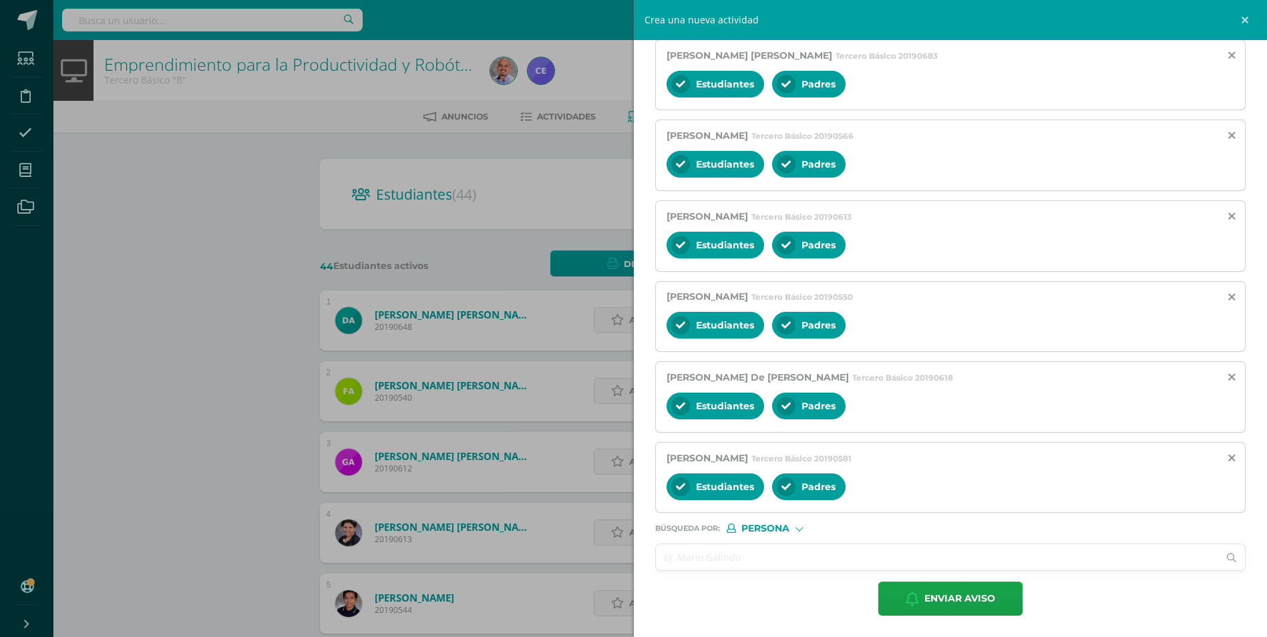
click at [695, 560] on input "text" at bounding box center [937, 557] width 563 height 26
paste input "[PERSON_NAME] [PERSON_NAME]"
type input "[PERSON_NAME] [PERSON_NAME]"
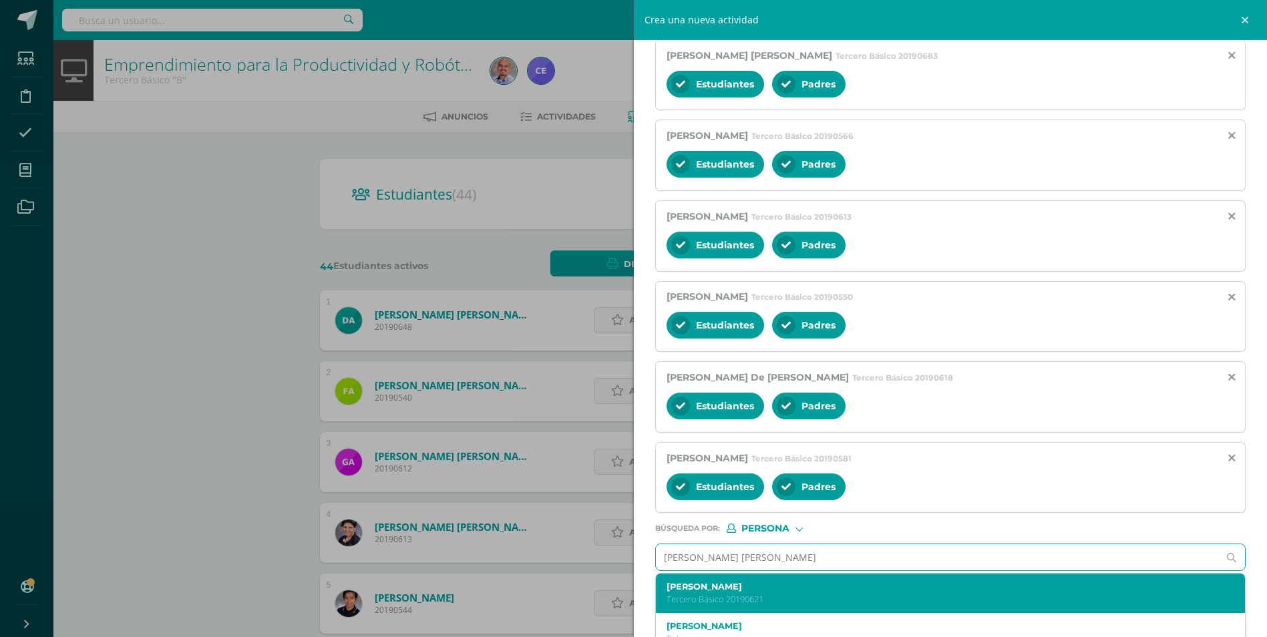
click at [775, 579] on div "Christopher Matías González Herrera Tercero Básico 20190621" at bounding box center [951, 593] width 590 height 39
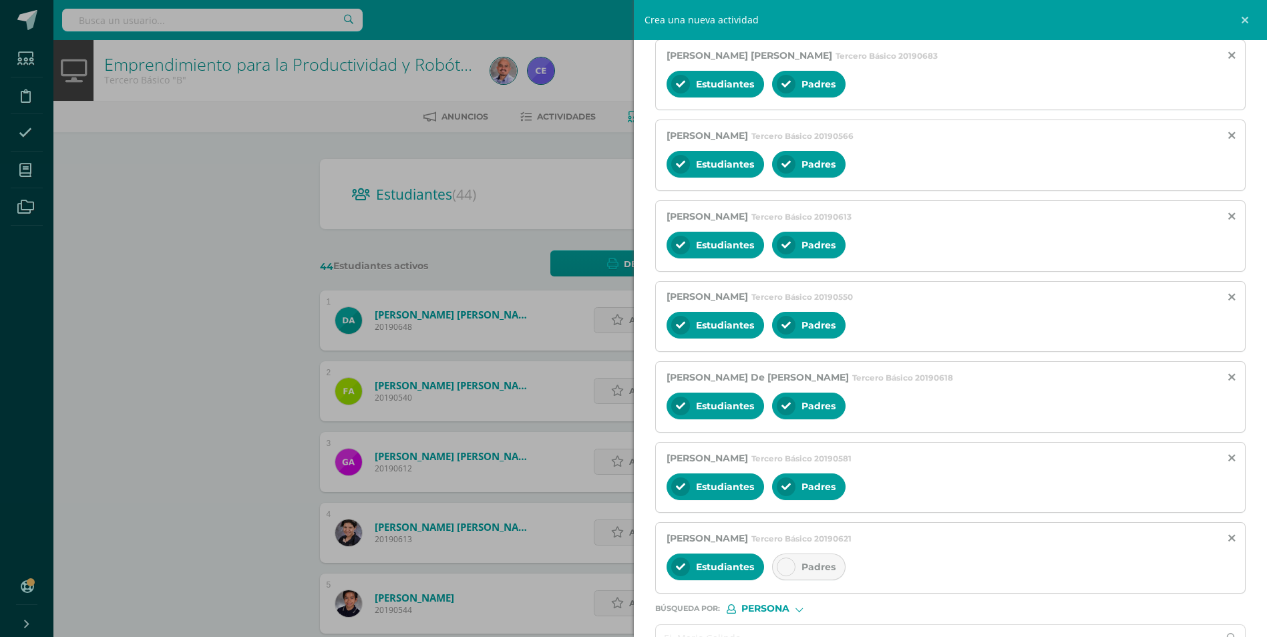
click at [779, 560] on div at bounding box center [786, 567] width 19 height 19
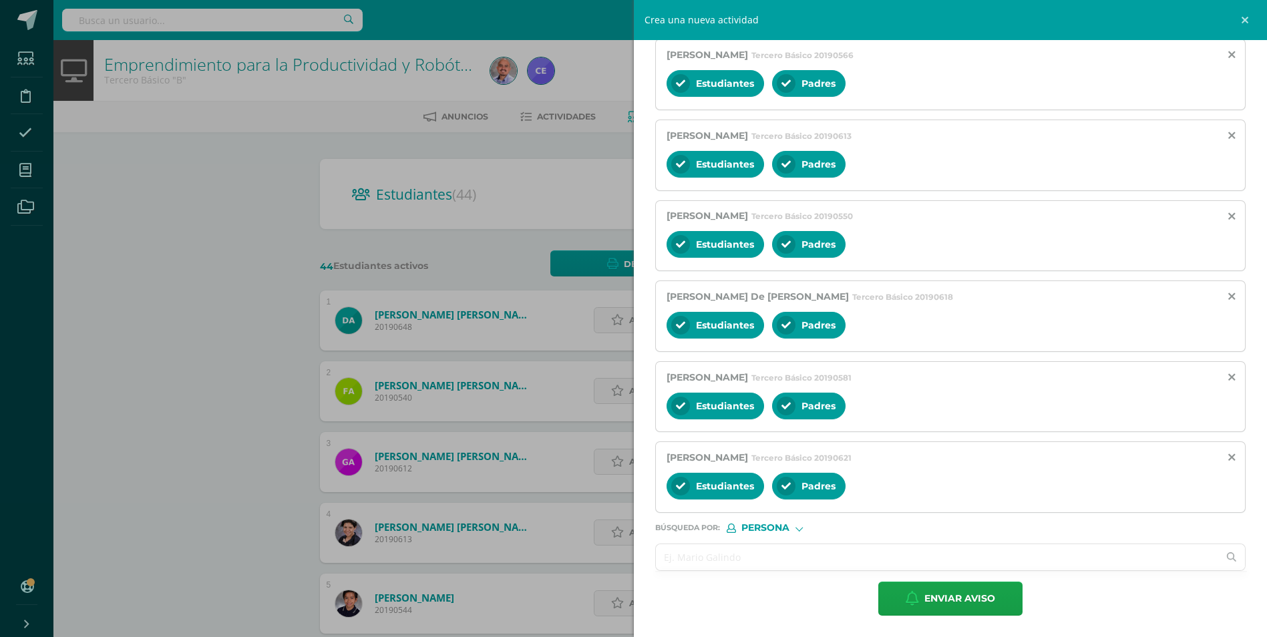
click at [779, 553] on input "text" at bounding box center [937, 557] width 563 height 26
paste input "[PERSON_NAME], [PERSON_NAME]"
type input "[PERSON_NAME], [PERSON_NAME]"
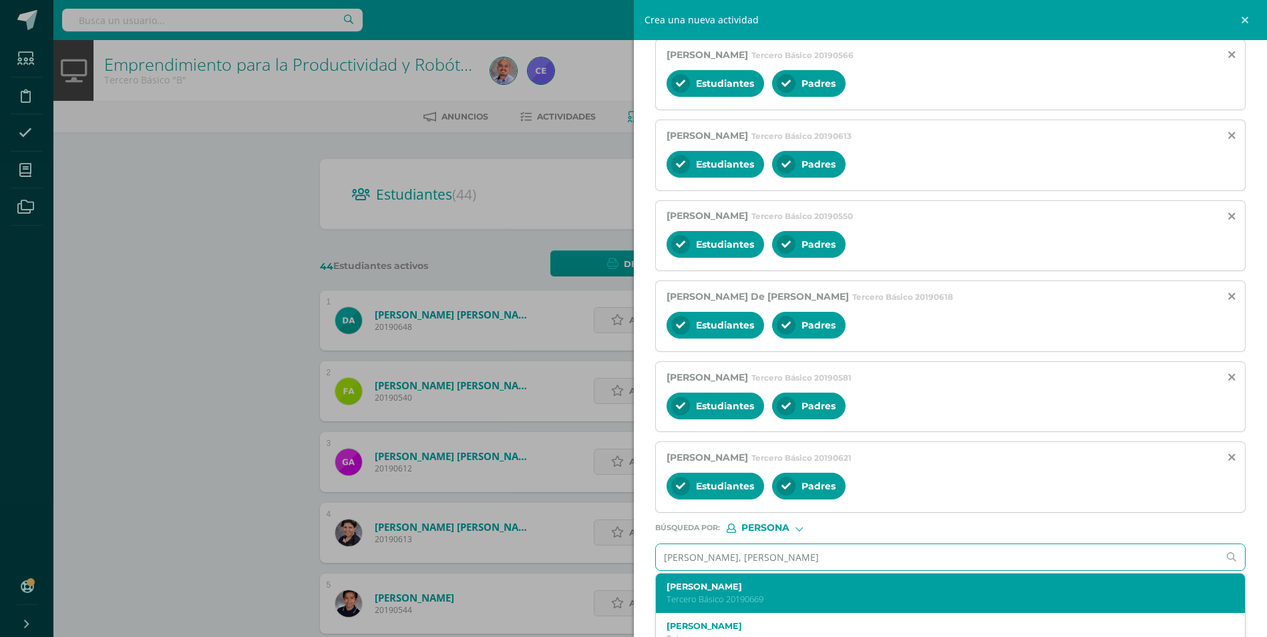
click at [705, 590] on label "Luis Andrés Mazariegos Morataya" at bounding box center [938, 587] width 542 height 10
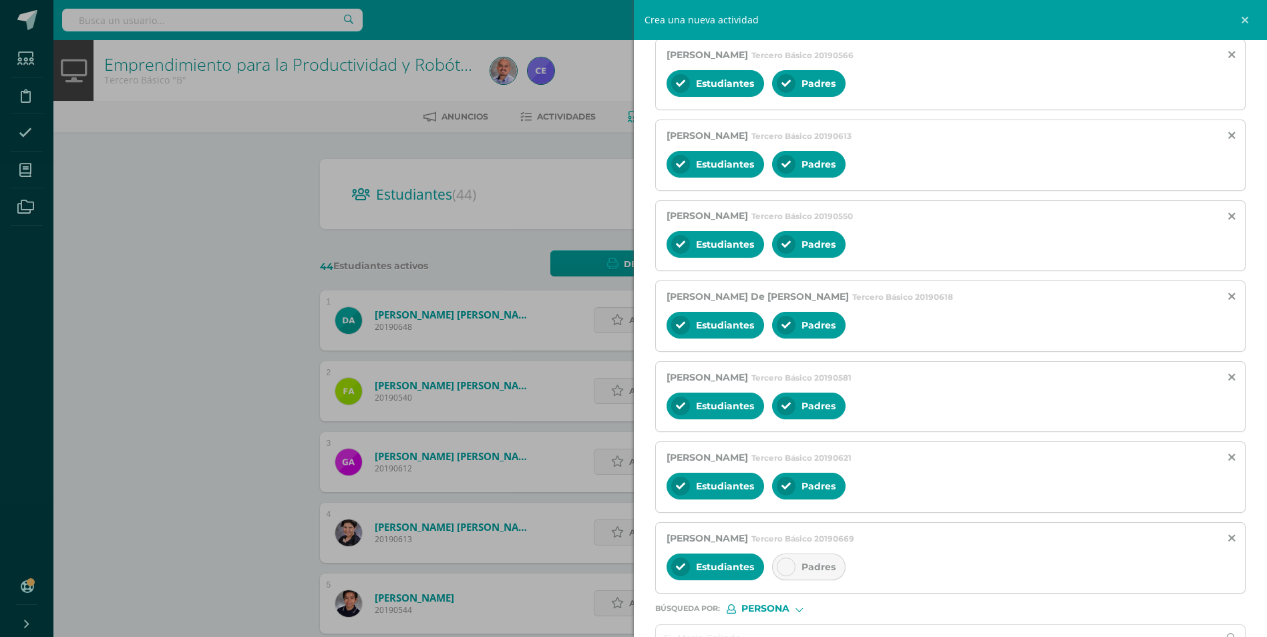
click at [783, 572] on div at bounding box center [786, 567] width 19 height 19
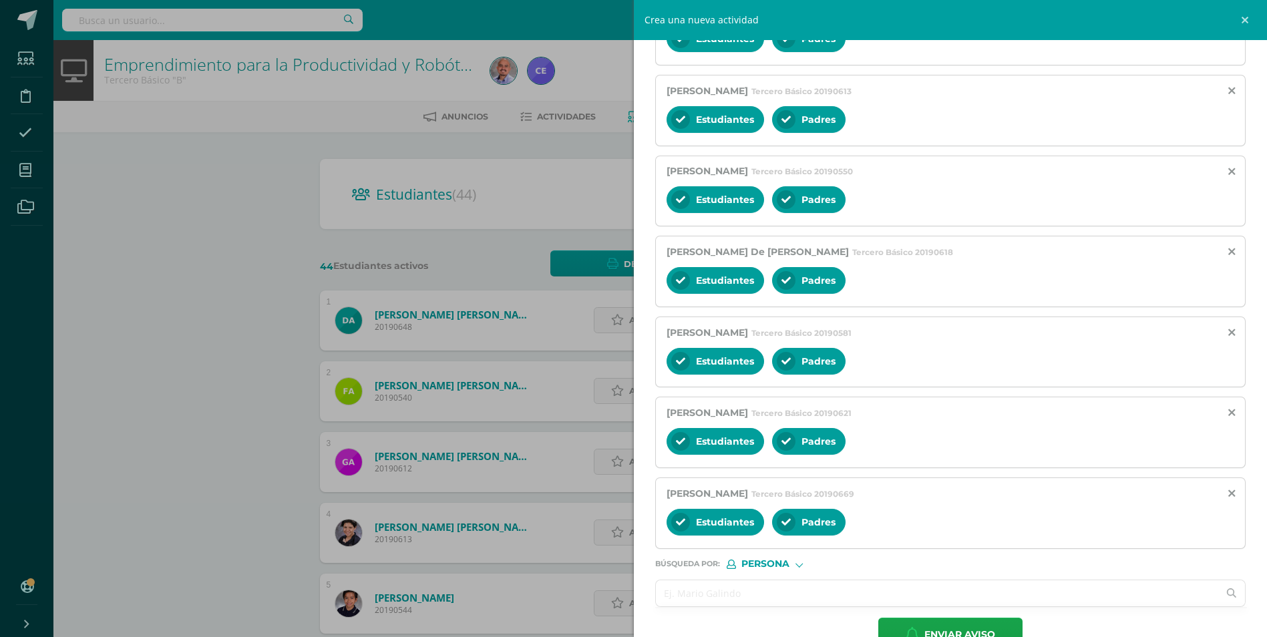
scroll to position [505, 0]
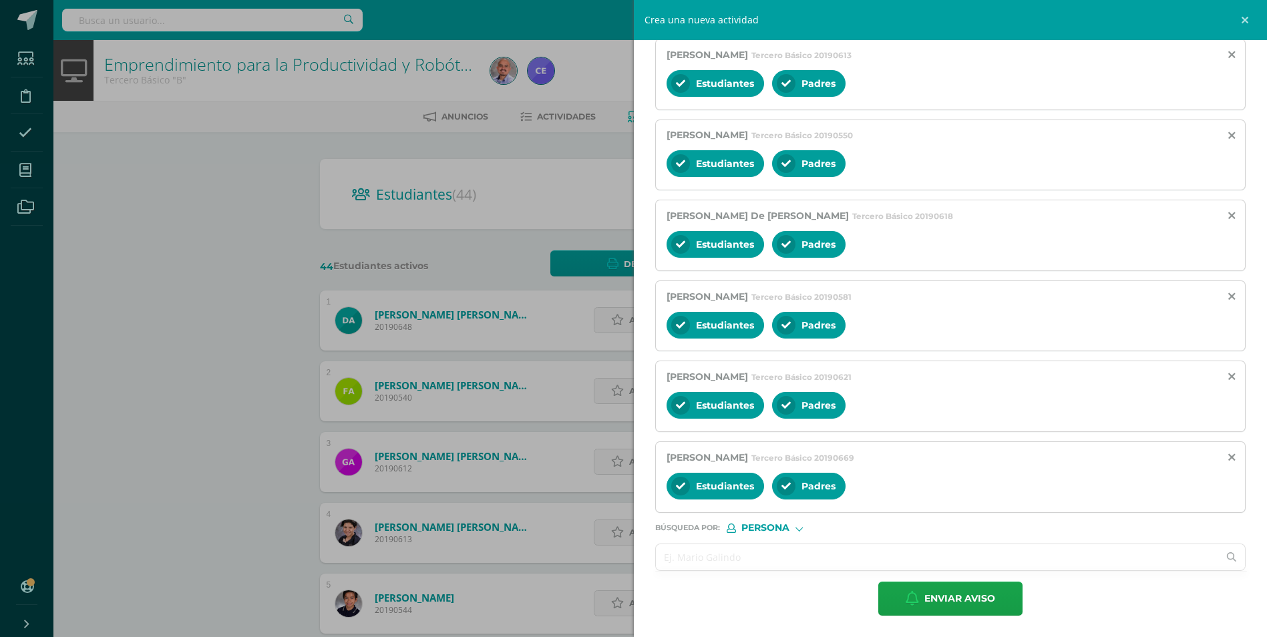
click at [731, 557] on input "text" at bounding box center [937, 557] width 563 height 26
paste input "[PERSON_NAME] [PERSON_NAME]"
type input "[PERSON_NAME] [PERSON_NAME]"
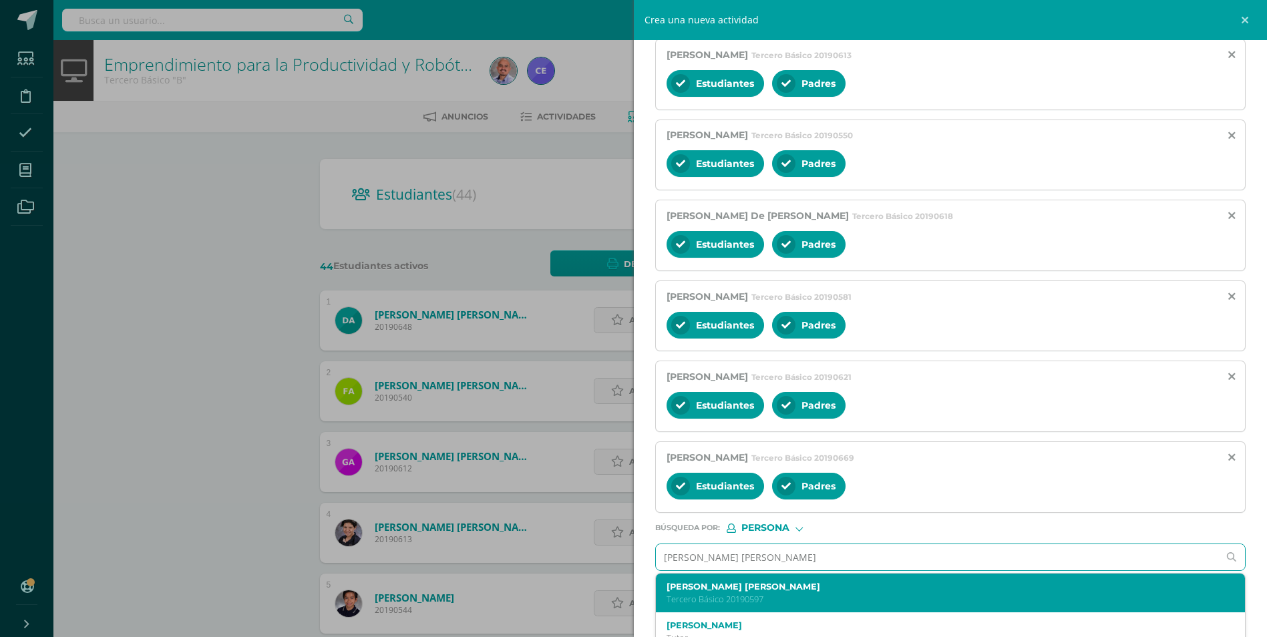
click at [774, 598] on p "Tercero Básico 20190597" at bounding box center [938, 599] width 542 height 11
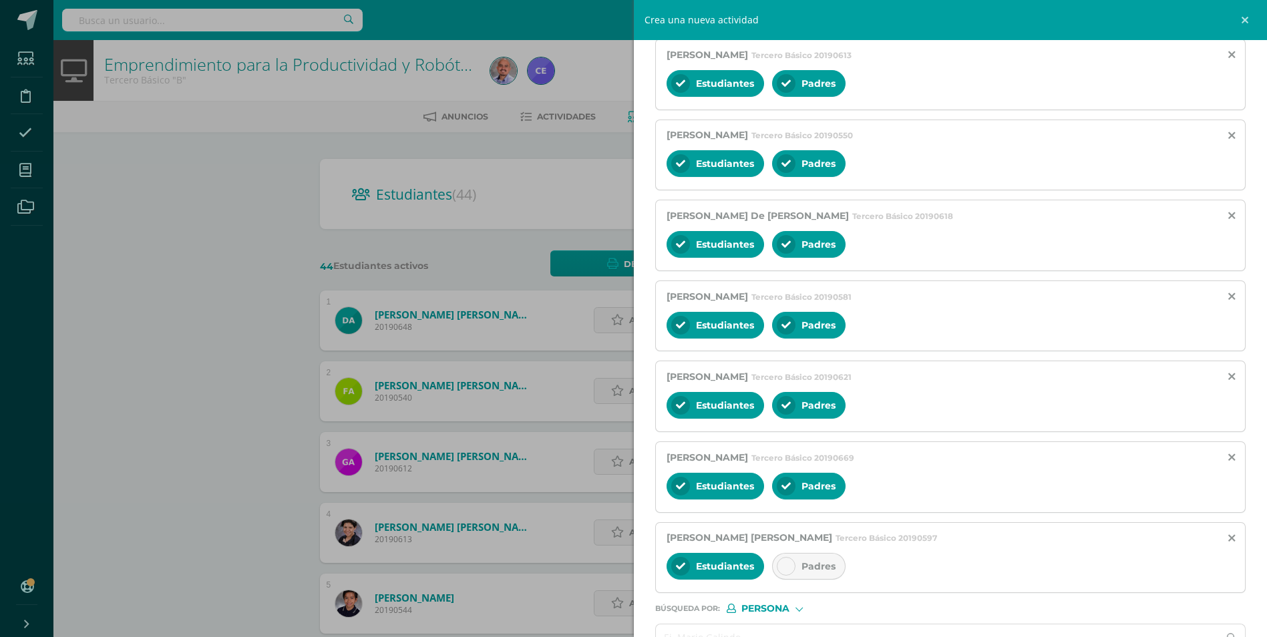
click at [786, 568] on icon at bounding box center [785, 566] width 9 height 9
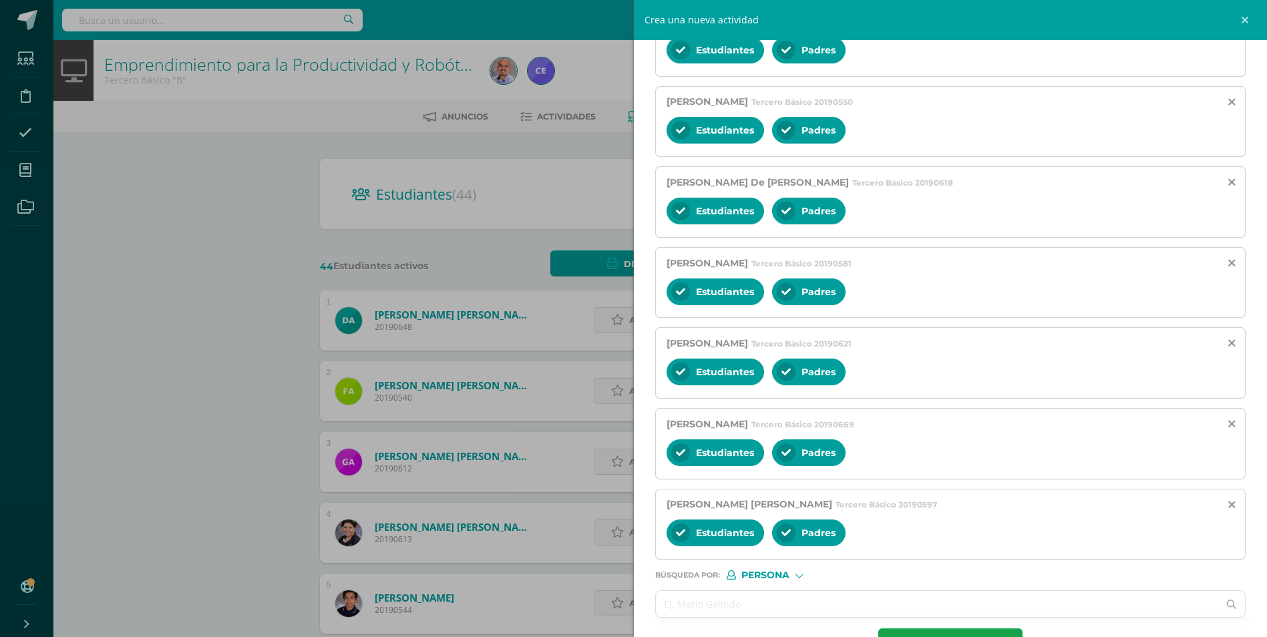
scroll to position [585, 0]
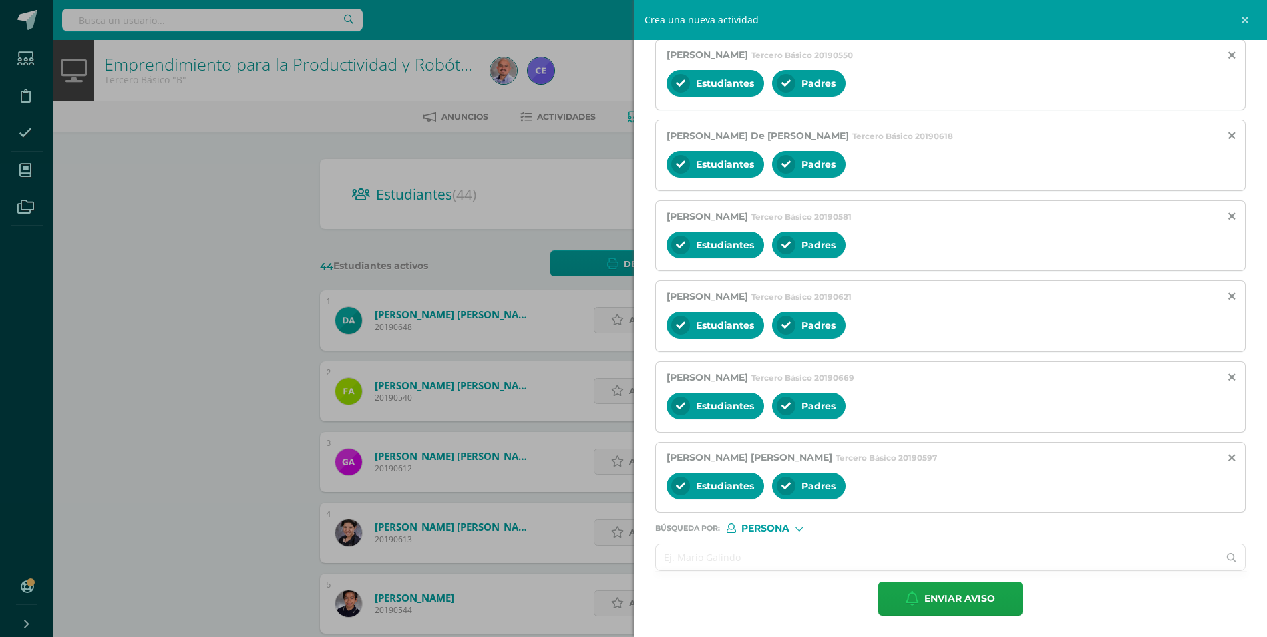
click at [794, 554] on input "text" at bounding box center [937, 557] width 563 height 26
paste input "[PERSON_NAME] [PERSON_NAME]"
type input "[PERSON_NAME] [PERSON_NAME]"
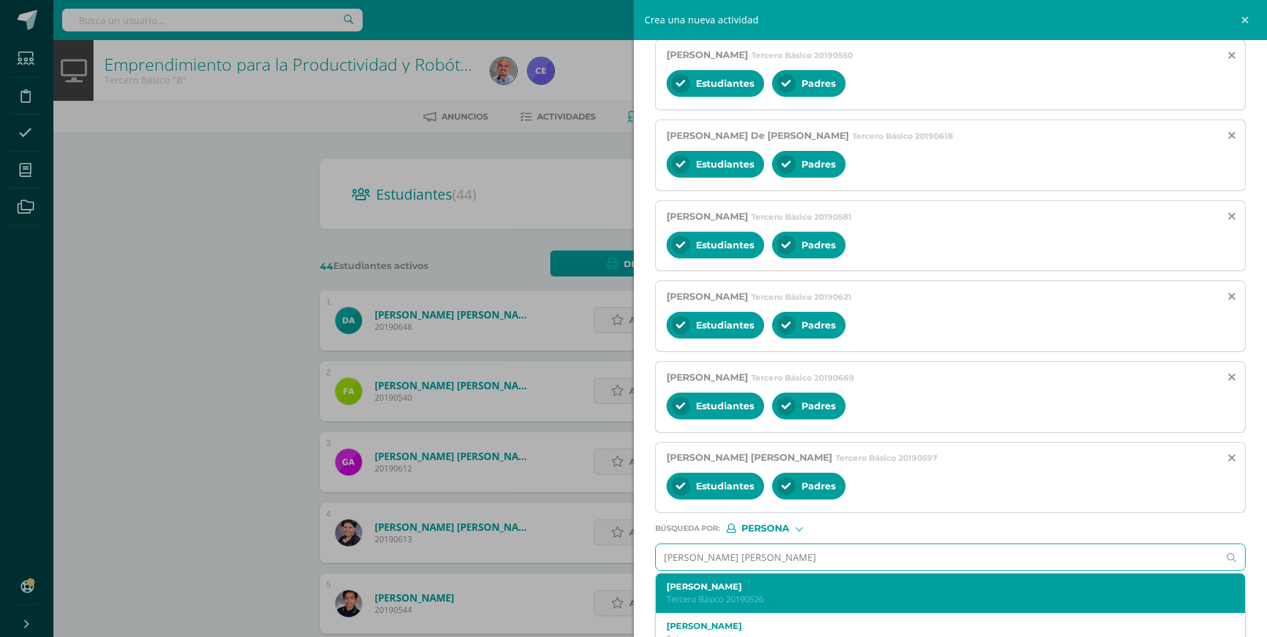
click at [787, 588] on label "Marcos Xavier Pérez Estrada" at bounding box center [938, 587] width 542 height 10
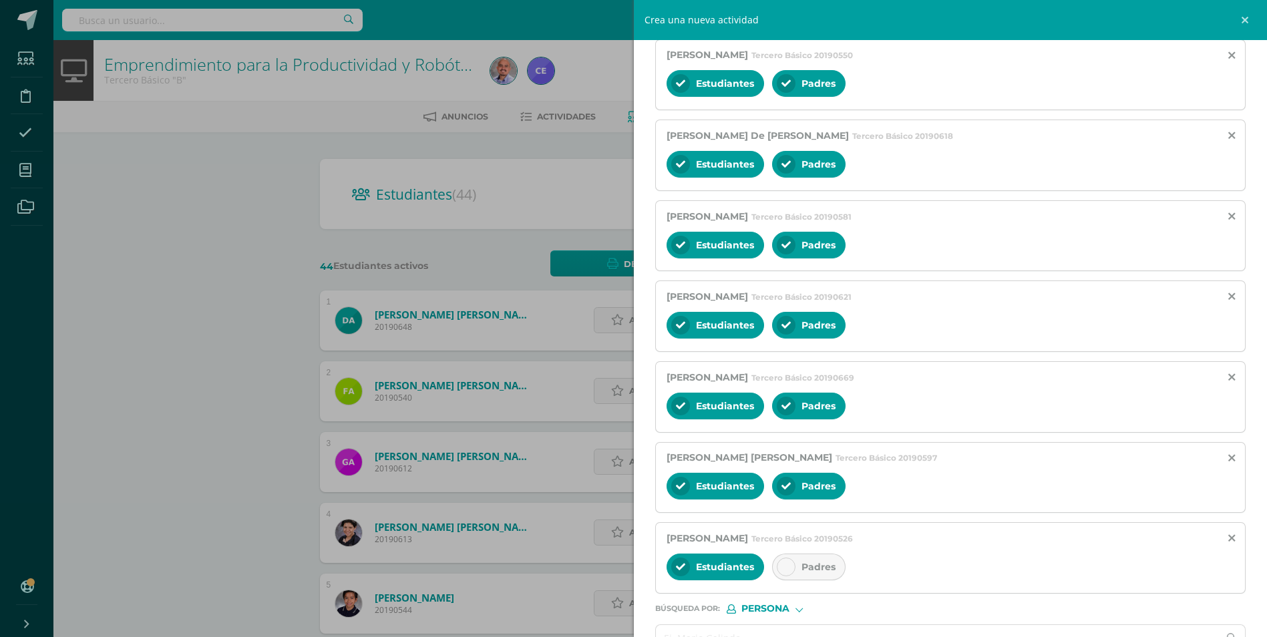
click at [791, 569] on div at bounding box center [786, 567] width 19 height 19
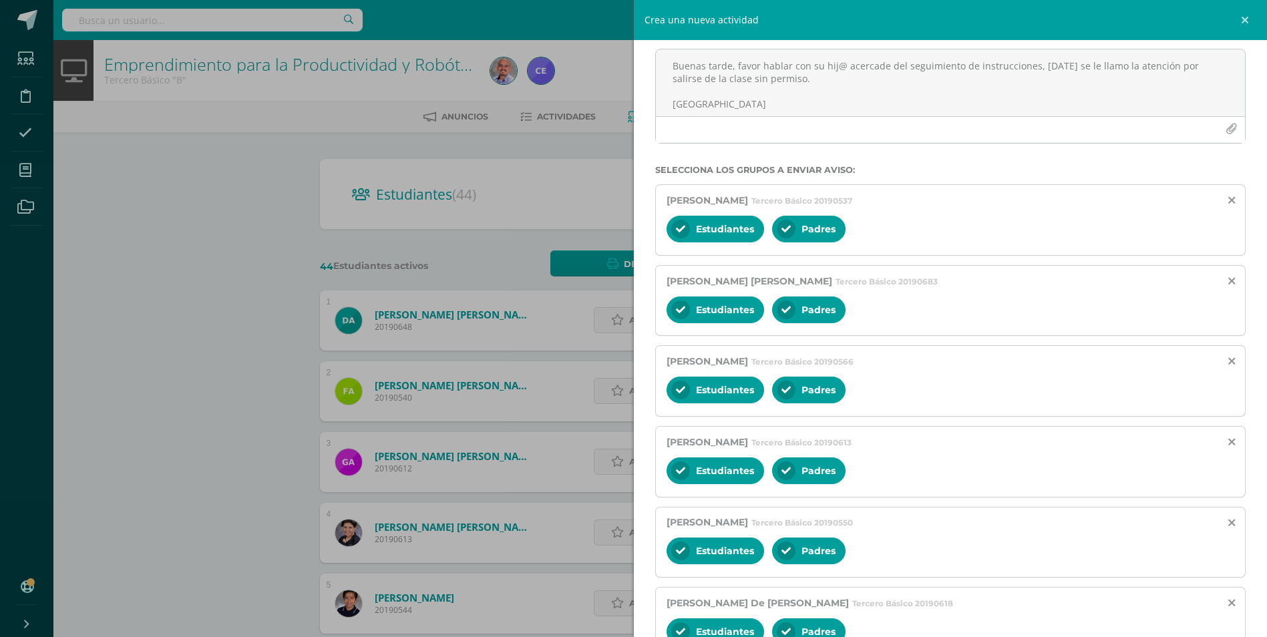
scroll to position [51, 0]
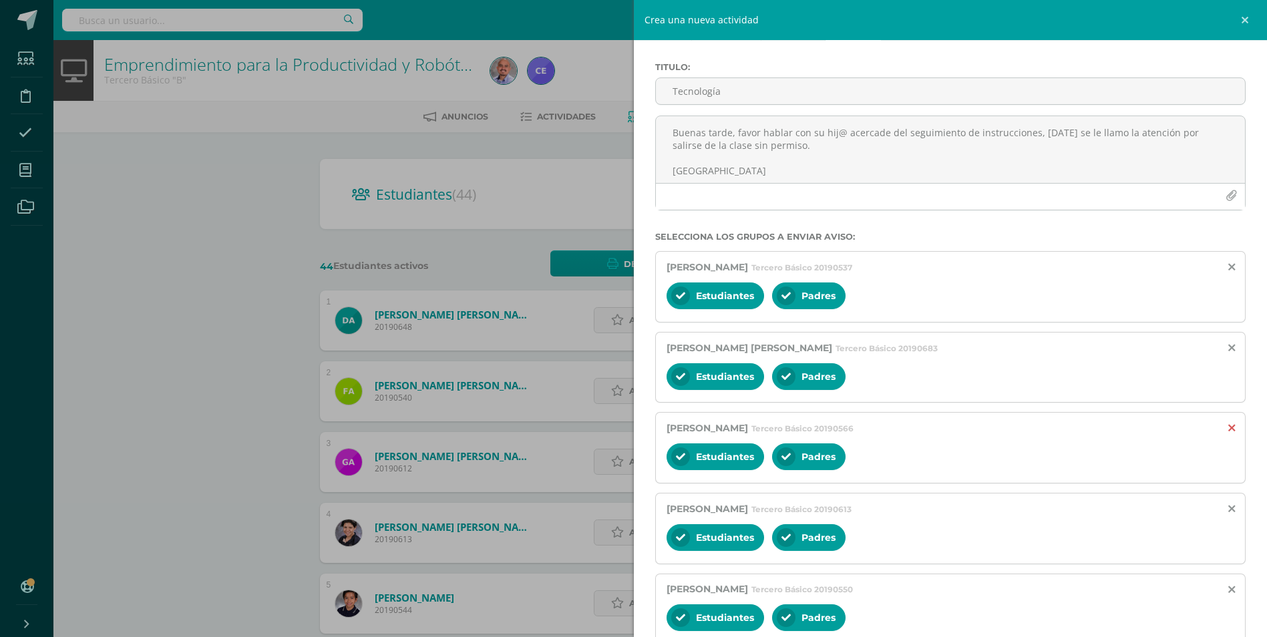
click at [1228, 423] on icon at bounding box center [1231, 428] width 7 height 11
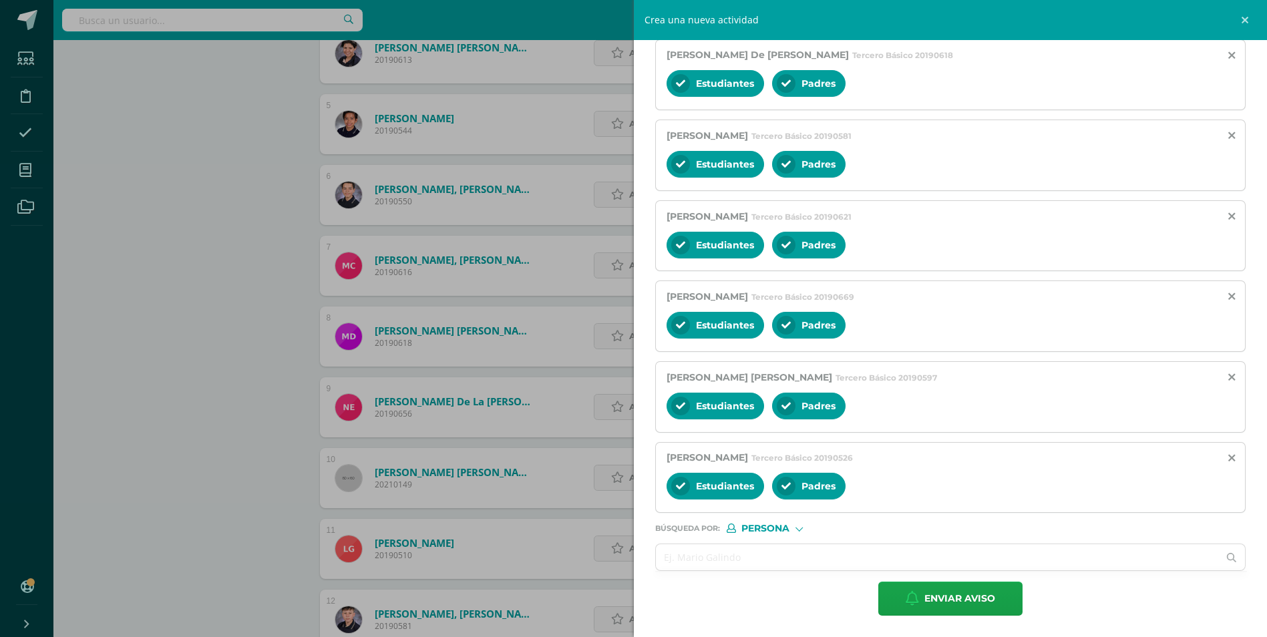
scroll to position [534, 0]
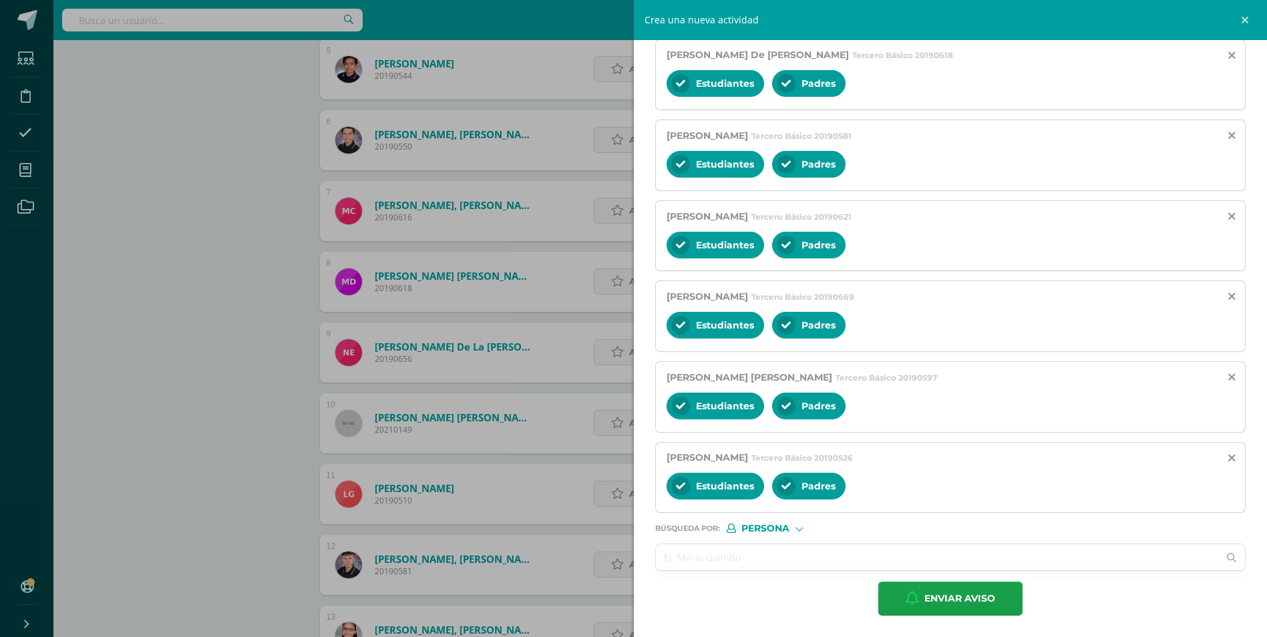
click at [710, 562] on input "text" at bounding box center [937, 557] width 563 height 26
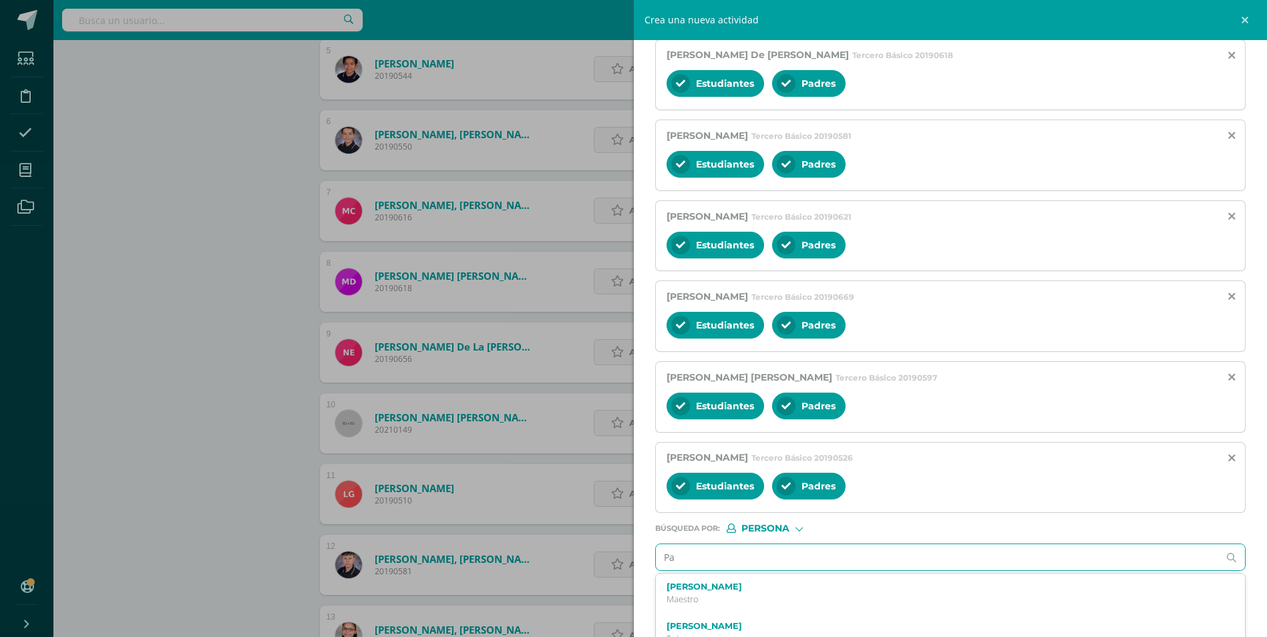
type input "P"
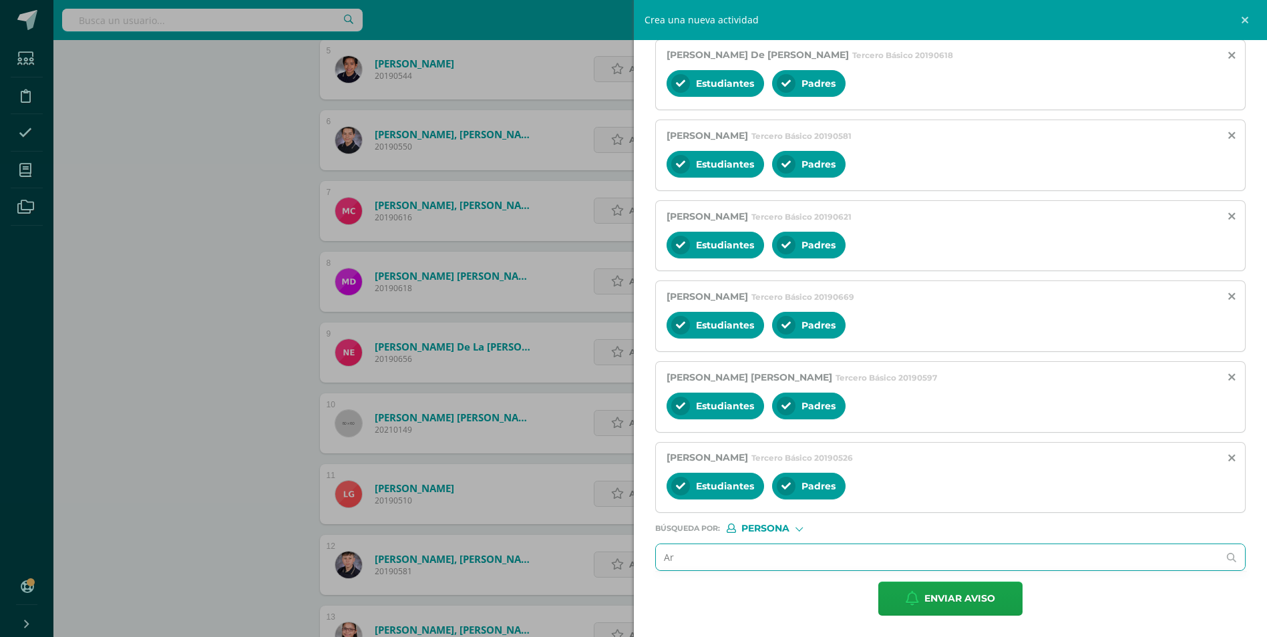
type input "A"
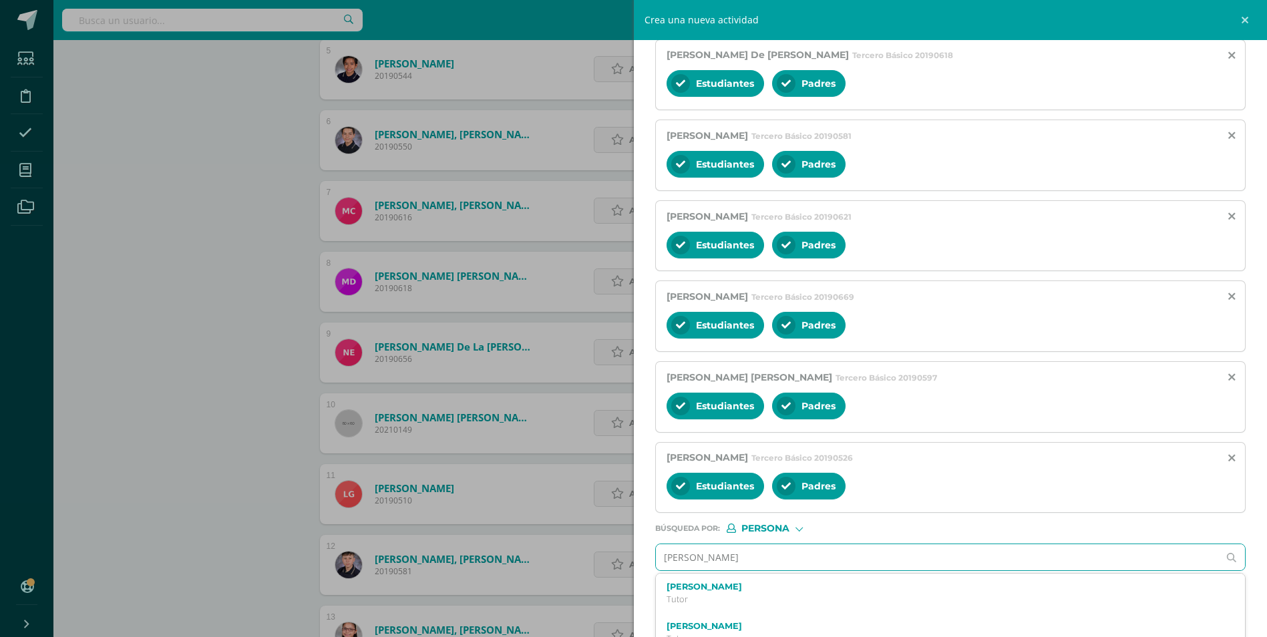
type input "Josue Arrepña"
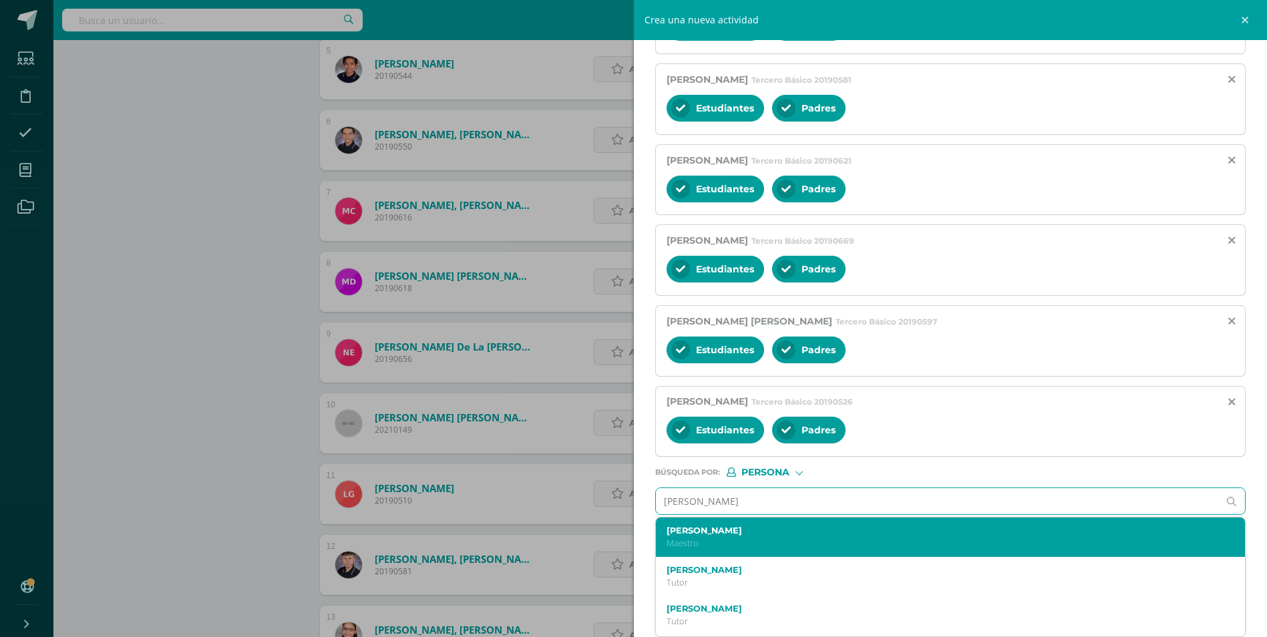
click at [701, 534] on label "Josué Arriola" at bounding box center [938, 531] width 542 height 10
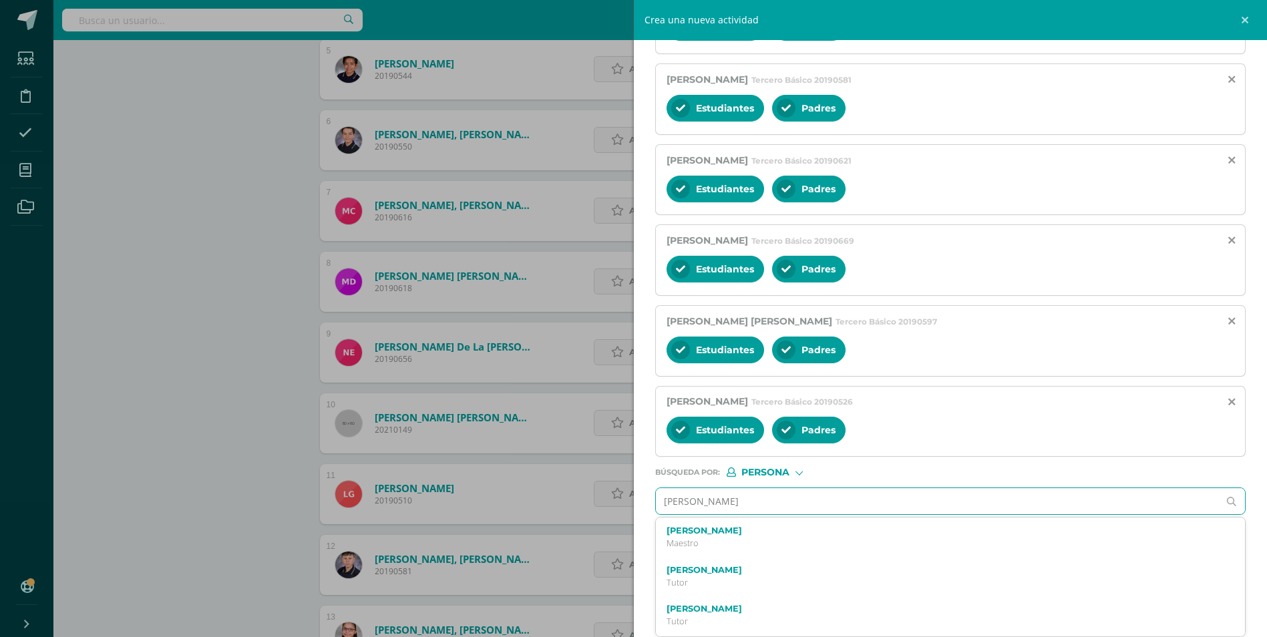
scroll to position [626, 0]
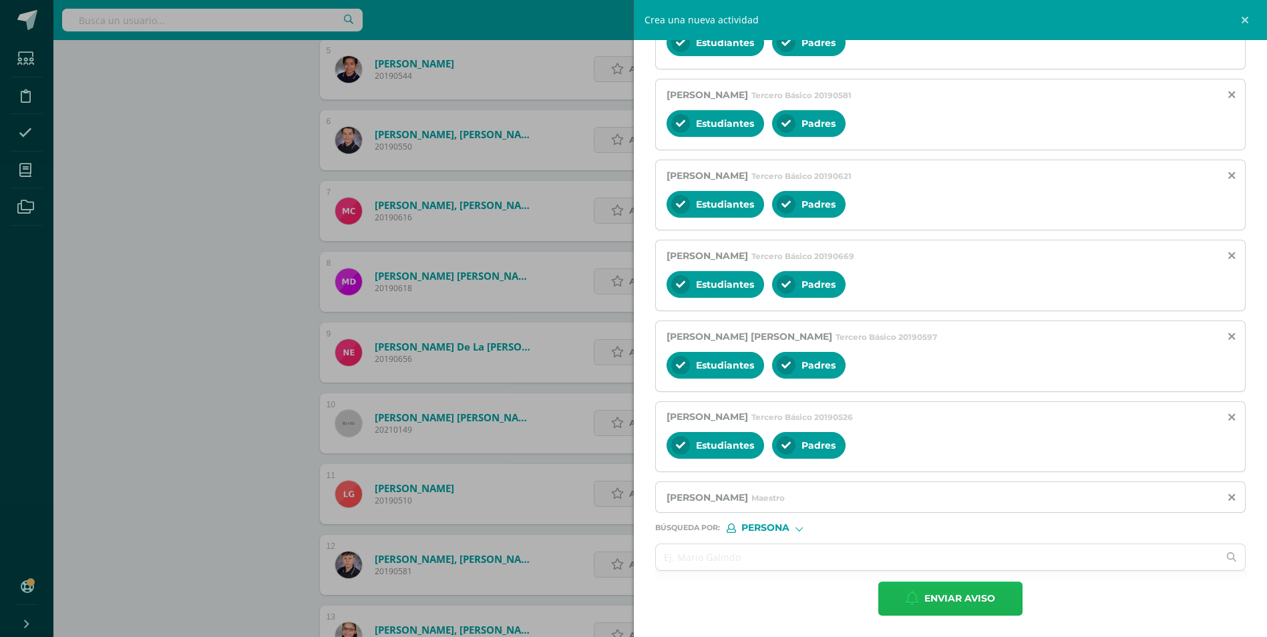
click at [937, 601] on span "Enviar aviso" at bounding box center [959, 598] width 71 height 33
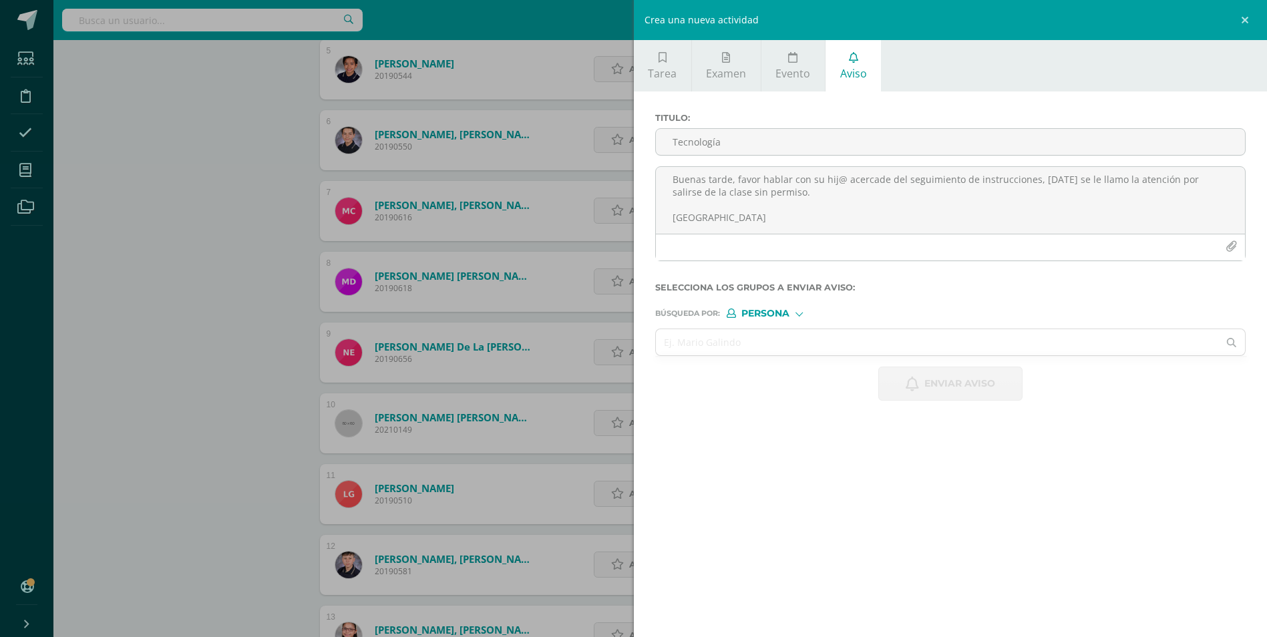
scroll to position [0, 0]
click at [208, 337] on div "Crea una nueva actividad Tarea Examen Evento Aviso Título: Fecha: 2025-08-11 20…" at bounding box center [633, 318] width 1267 height 637
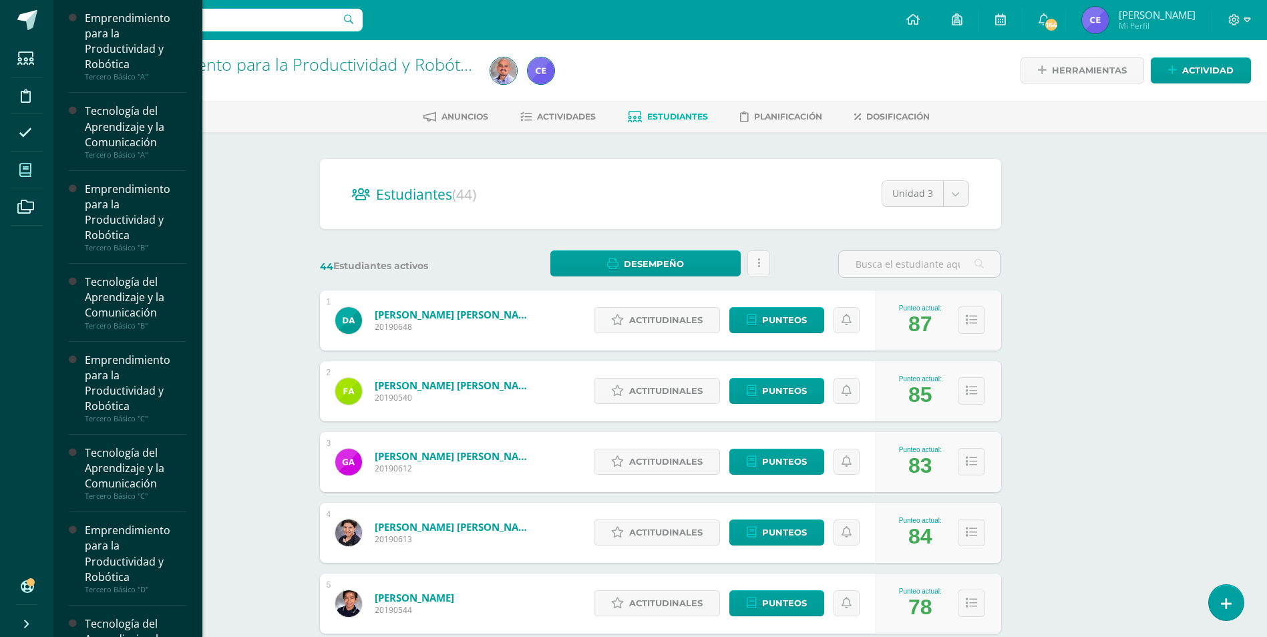
click at [19, 172] on span at bounding box center [26, 170] width 30 height 30
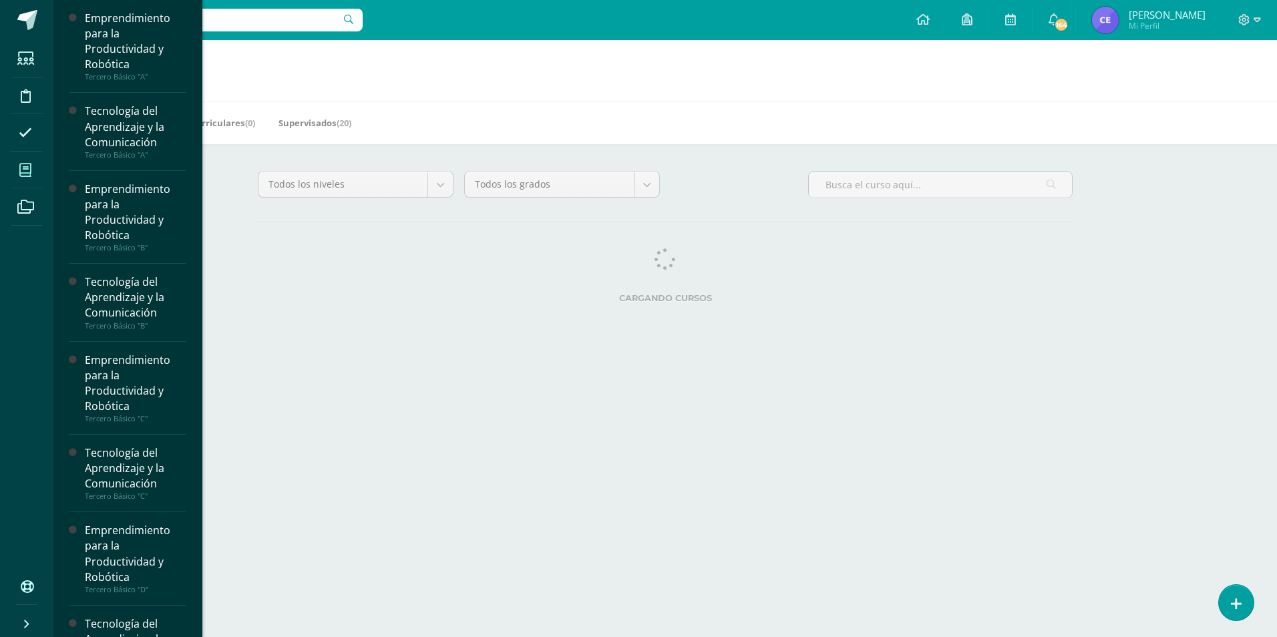
scroll to position [67, 0]
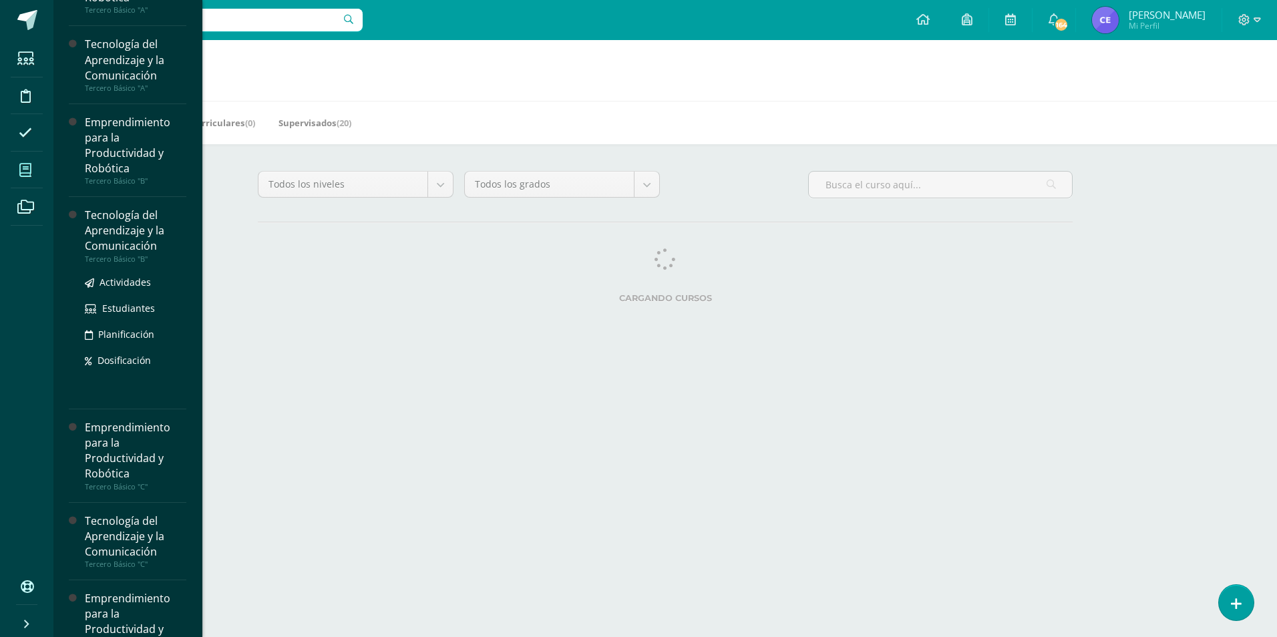
click at [130, 235] on div "Tecnología del Aprendizaje y la Comunicación" at bounding box center [136, 231] width 102 height 46
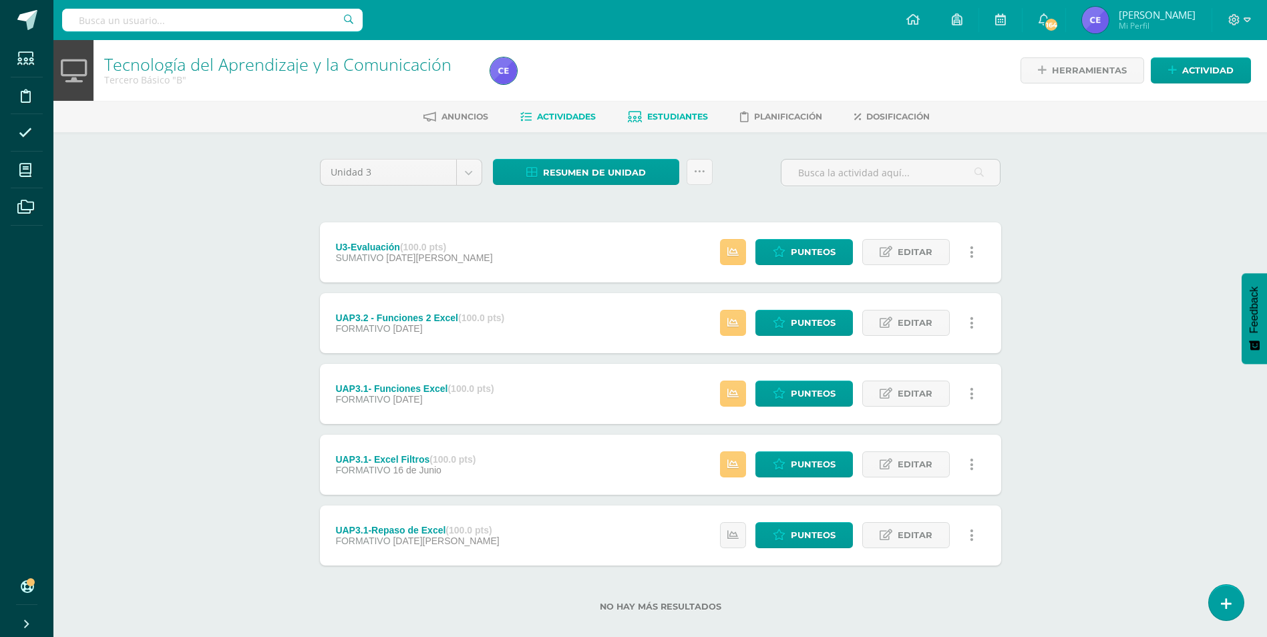
click at [659, 112] on span "Estudiantes" at bounding box center [677, 117] width 61 height 10
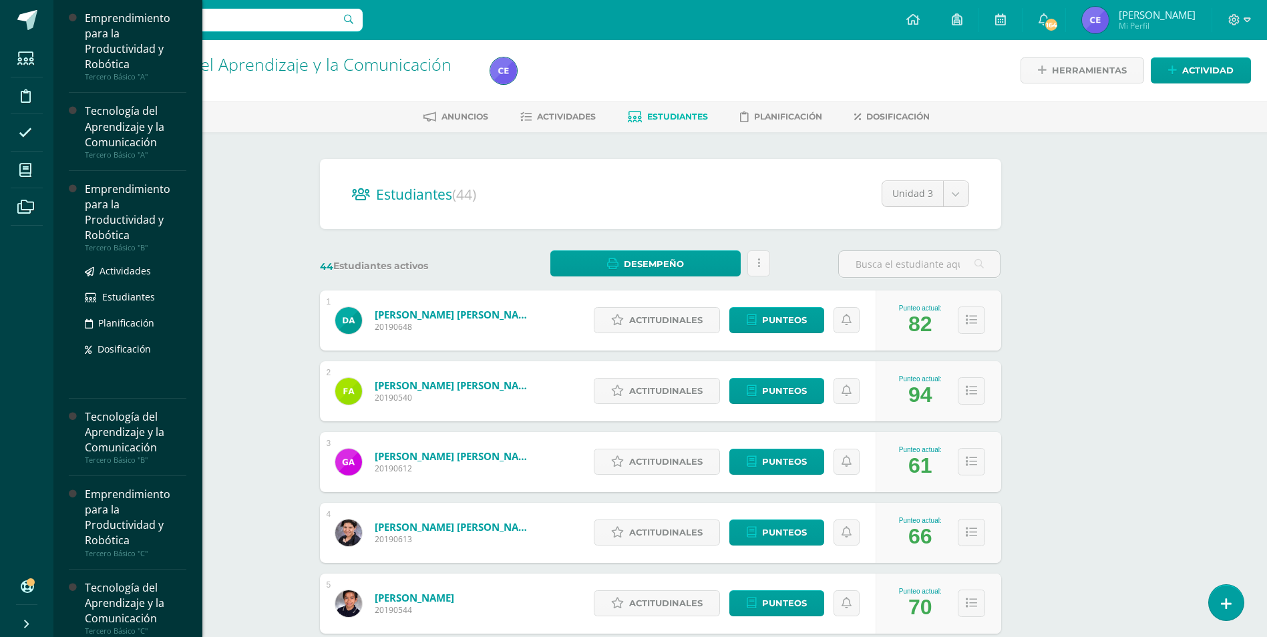
click at [114, 200] on div "Emprendimiento para la Productividad y Robótica" at bounding box center [136, 212] width 102 height 61
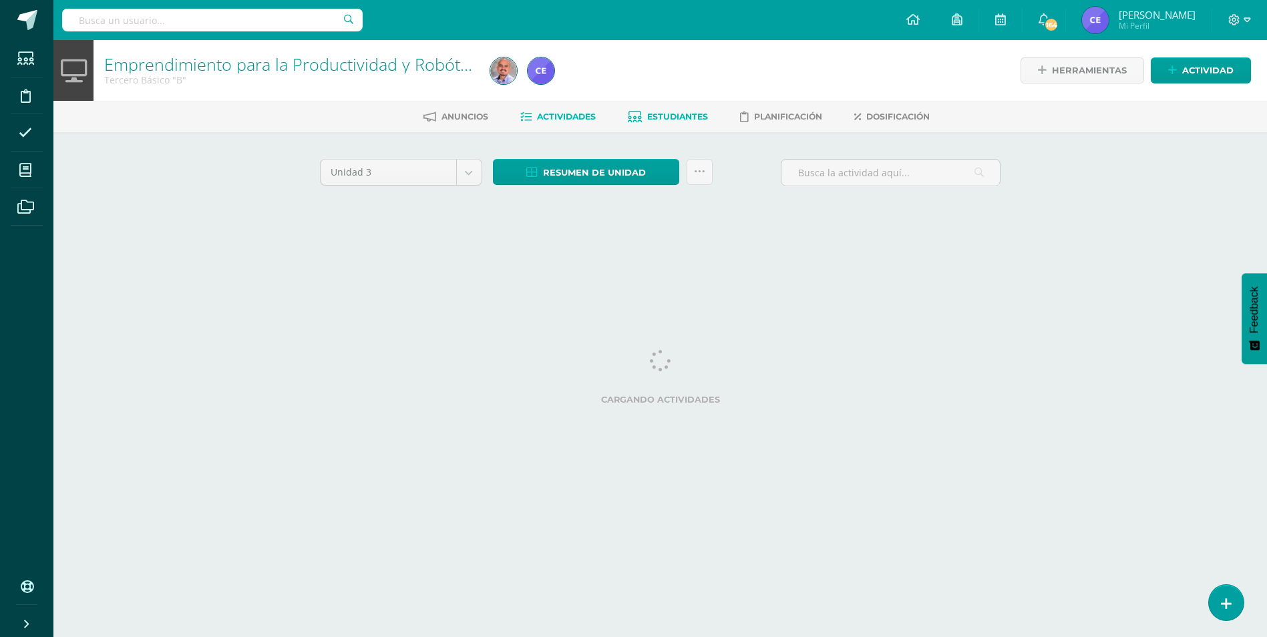
click at [666, 116] on span "Estudiantes" at bounding box center [677, 117] width 61 height 10
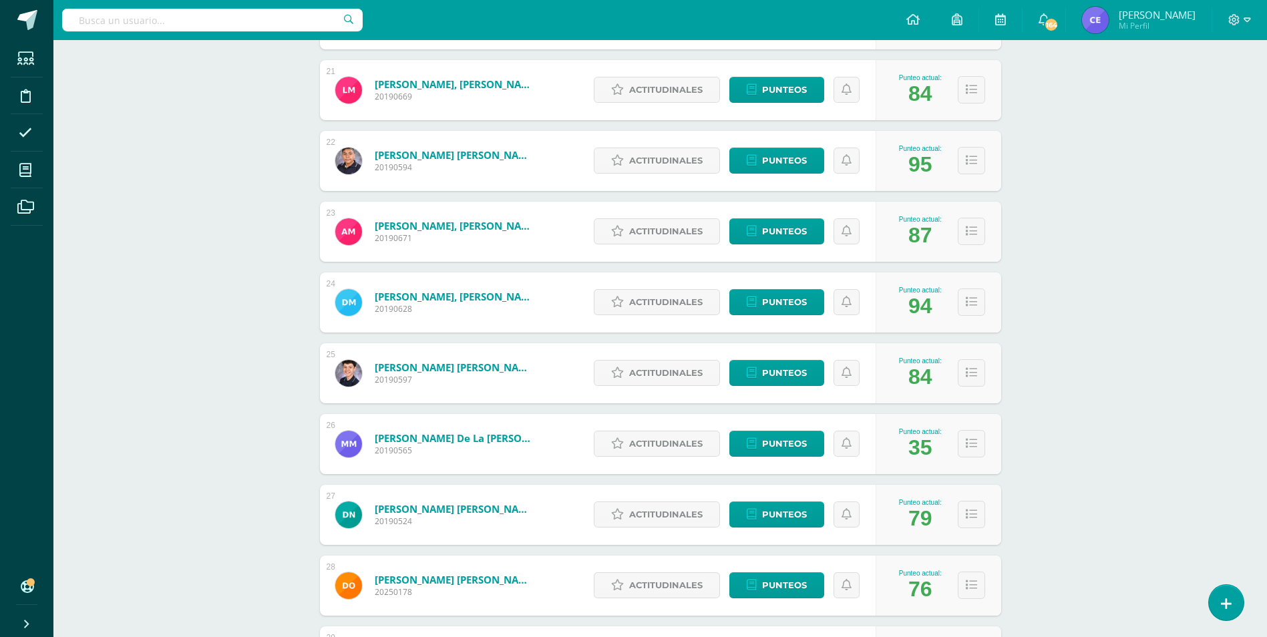
scroll to position [1670, 0]
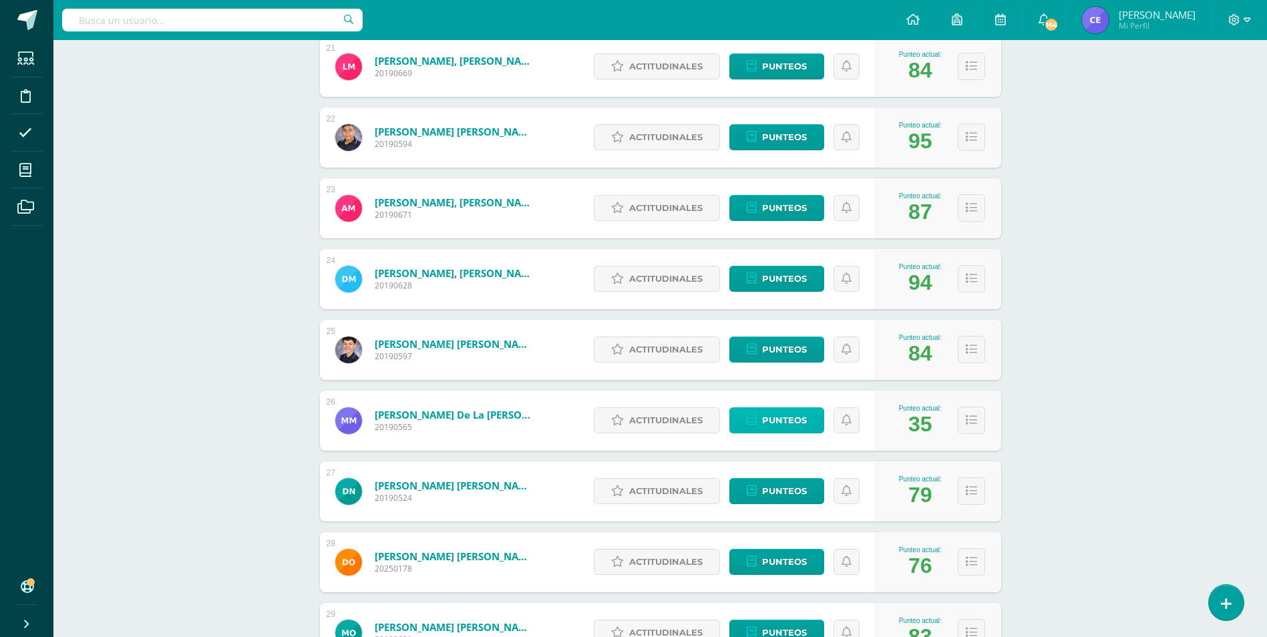
click at [791, 420] on span "Punteos" at bounding box center [784, 420] width 45 height 25
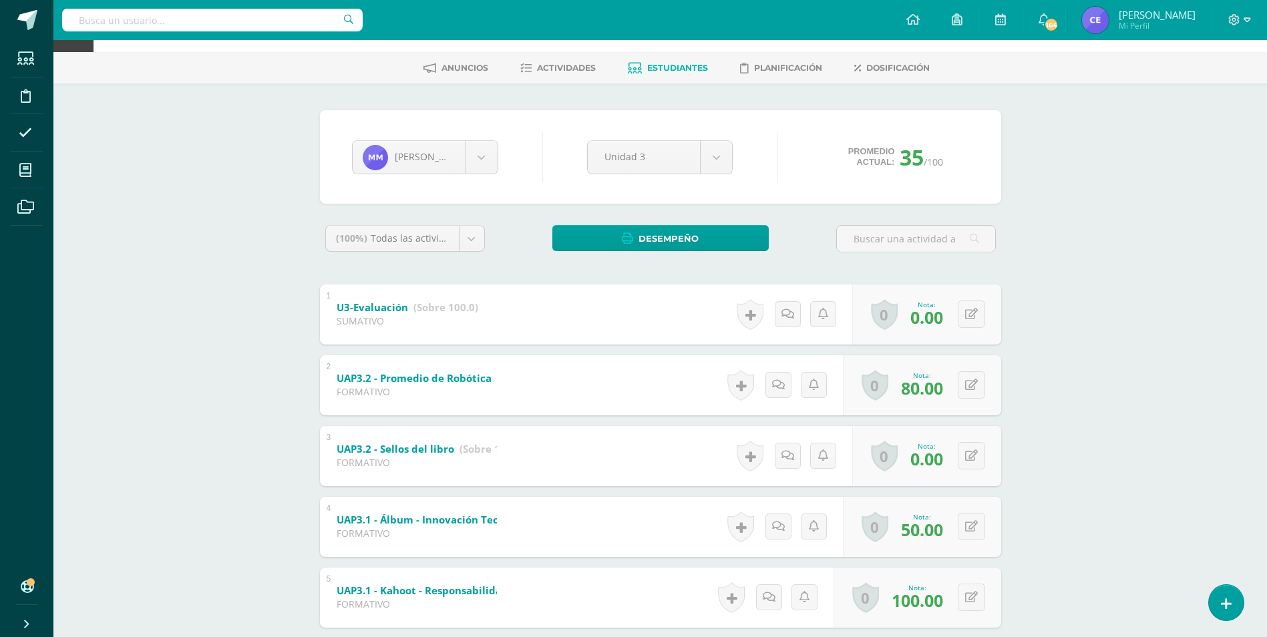
scroll to position [128, 0]
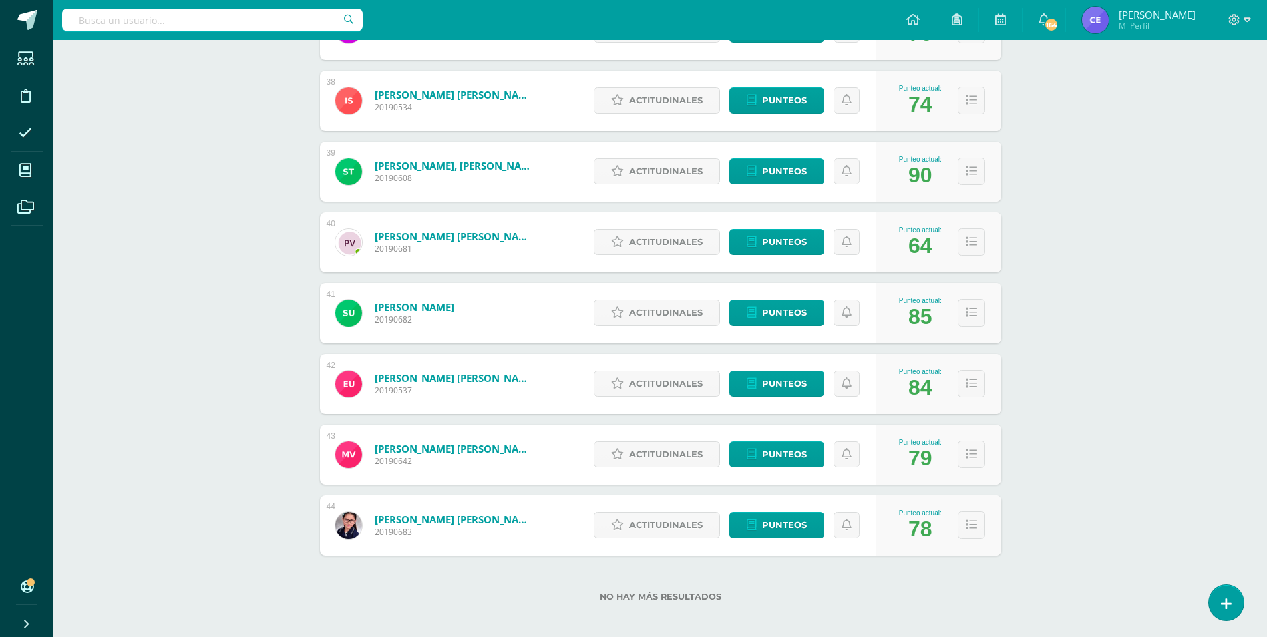
scroll to position [2847, 0]
